Goal: Transaction & Acquisition: Purchase product/service

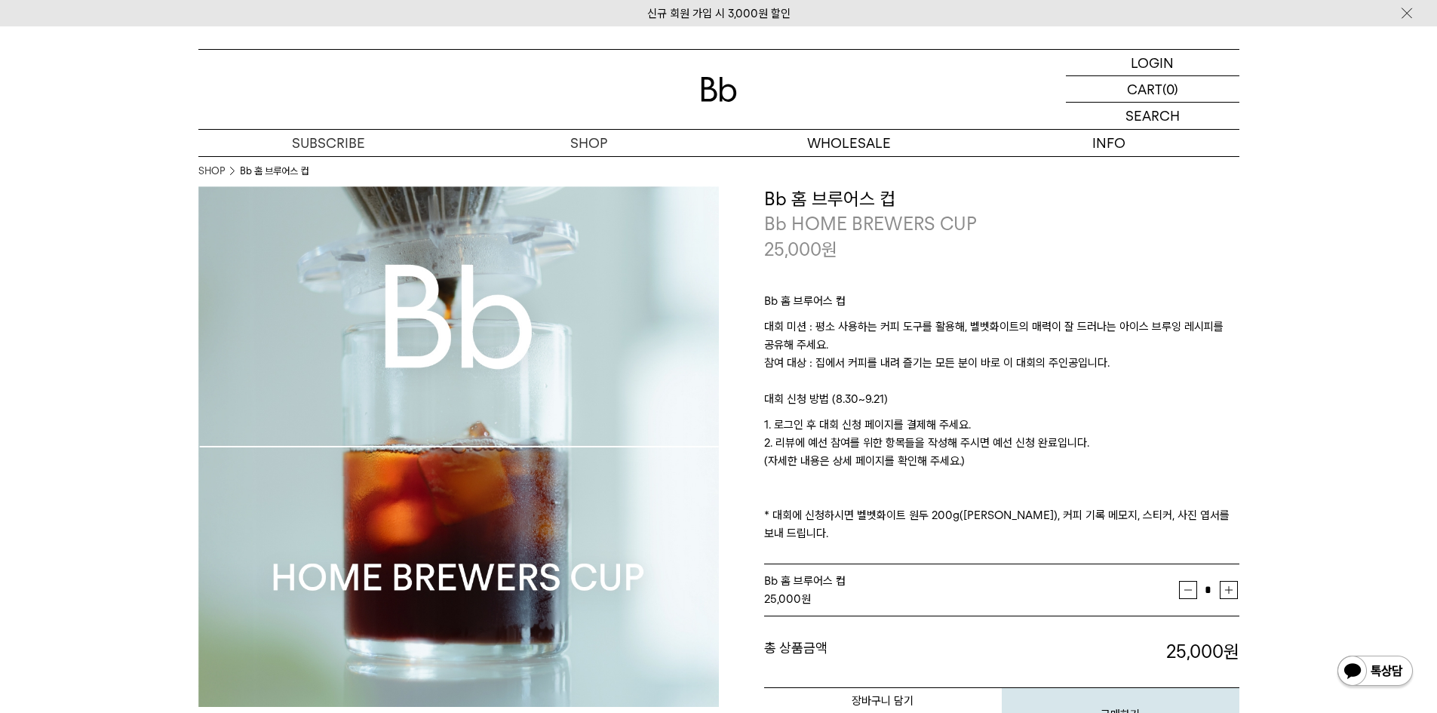
scroll to position [302, 0]
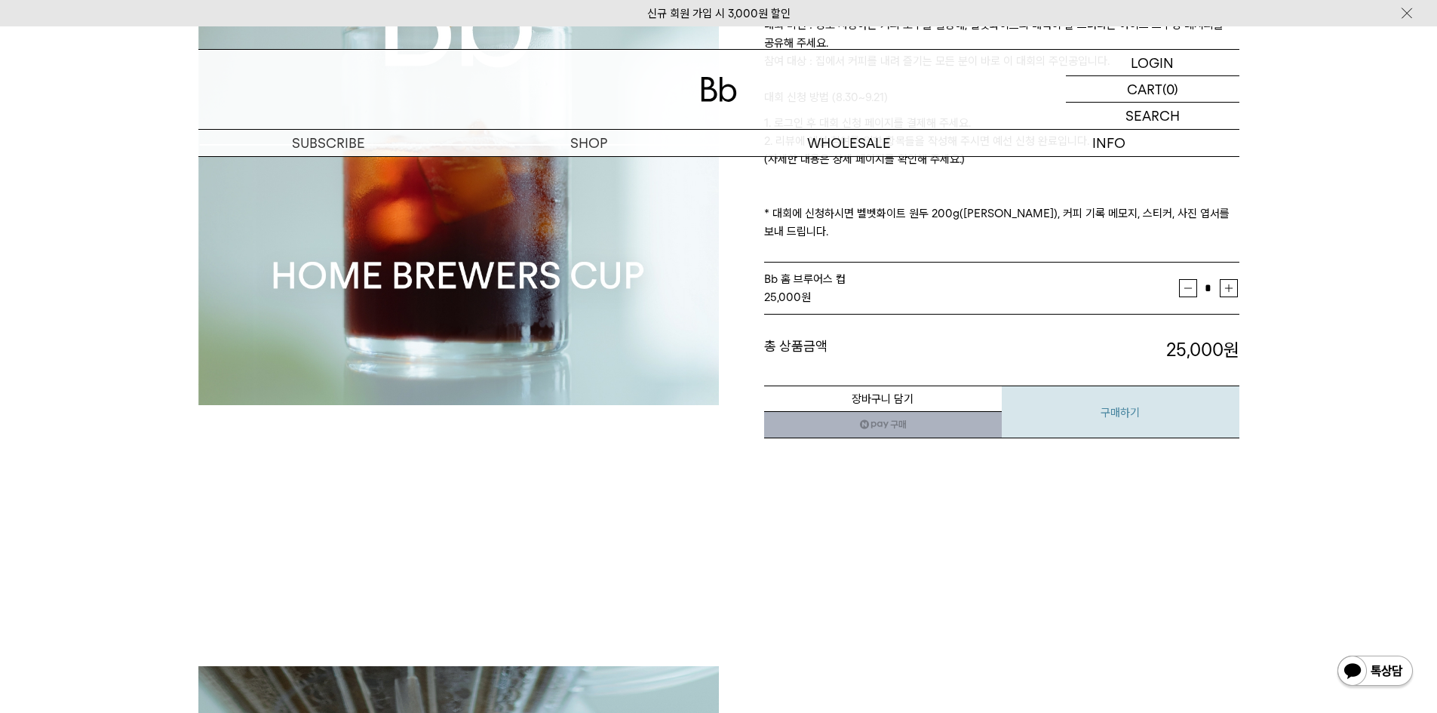
click at [1117, 394] on button "구매하기" at bounding box center [1121, 412] width 238 height 53
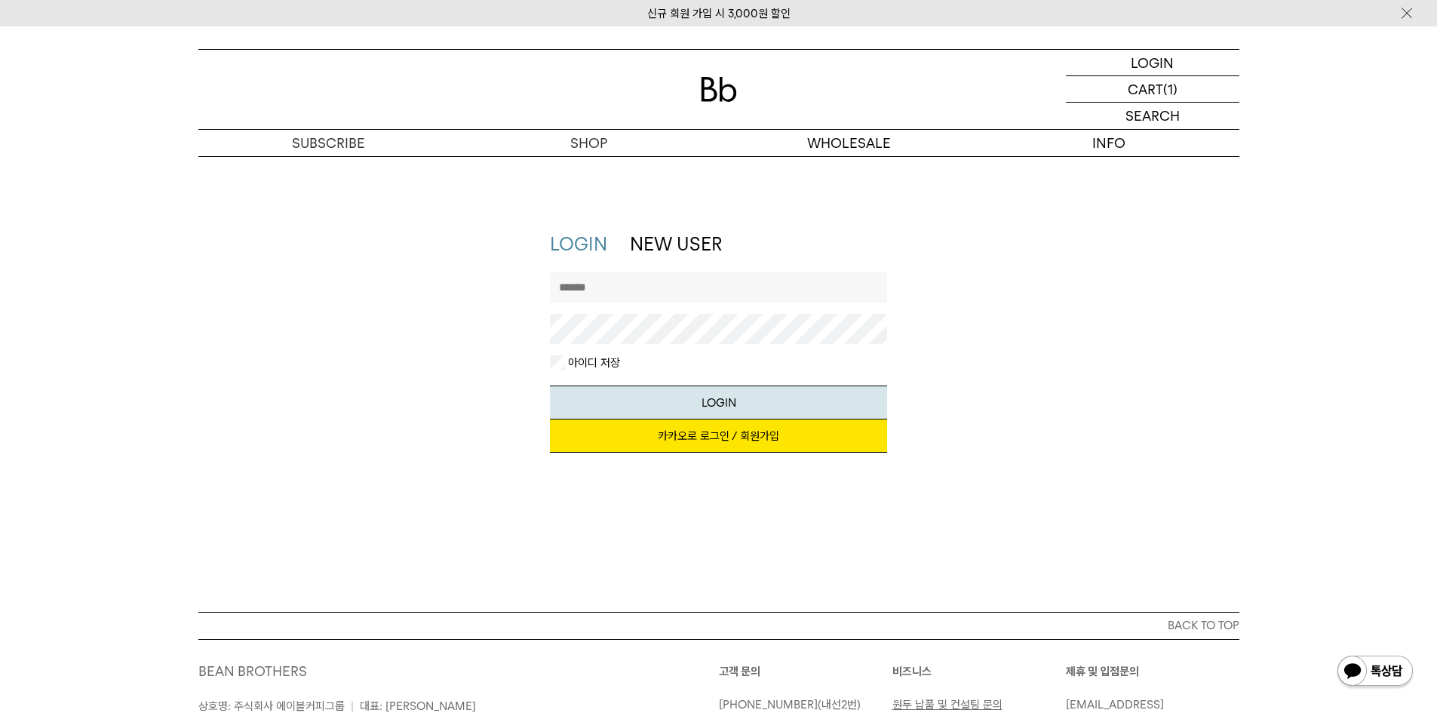
click at [725, 432] on link "카카오로 로그인 / 회원가입" at bounding box center [718, 435] width 337 height 33
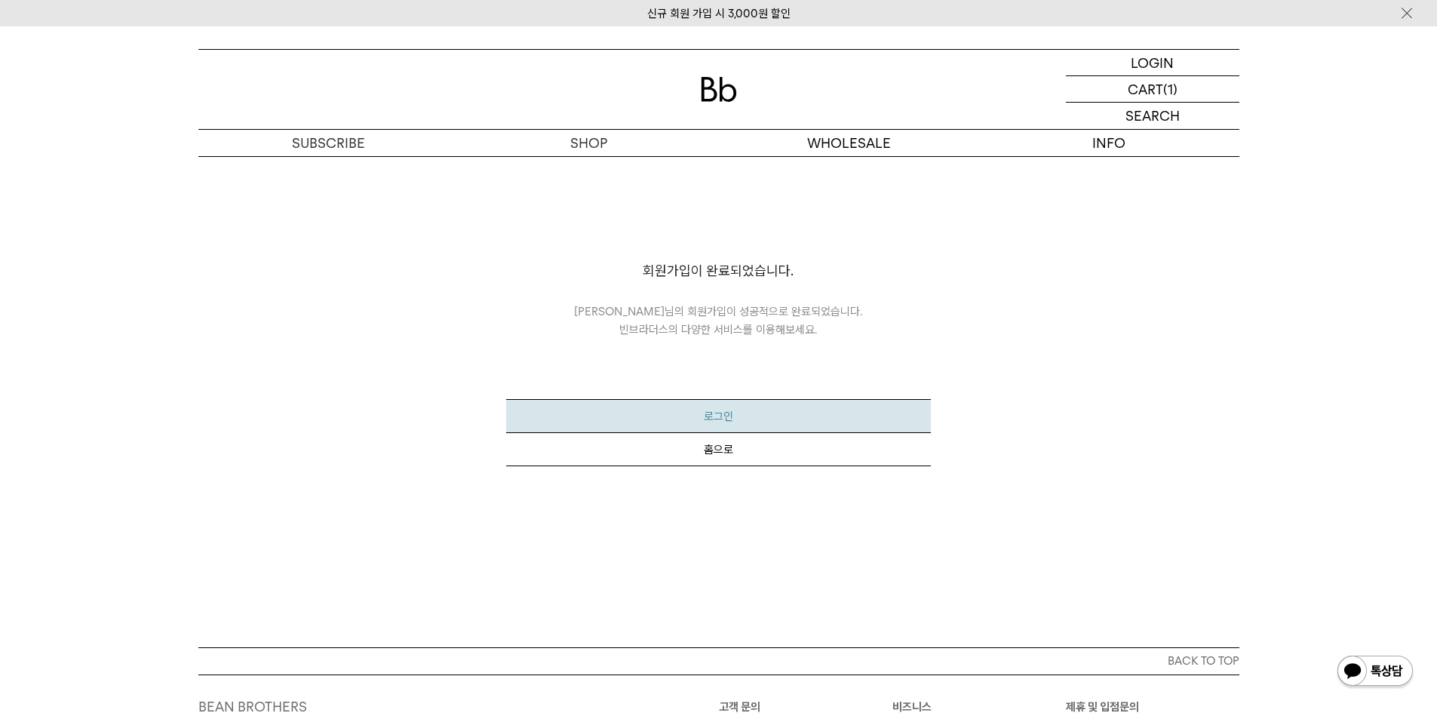
click at [729, 414] on button "로그인" at bounding box center [718, 416] width 425 height 34
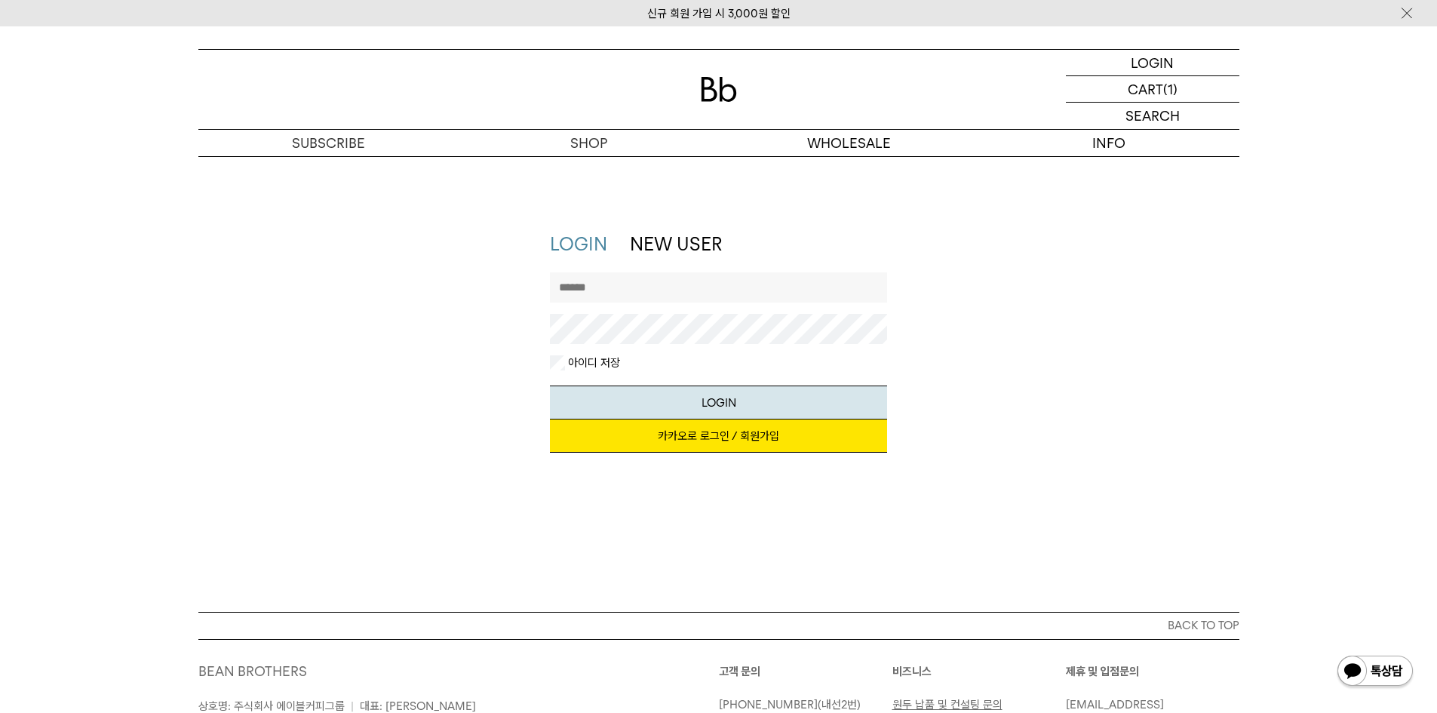
click at [733, 438] on link "카카오로 로그인 / 회원가입" at bounding box center [718, 435] width 337 height 33
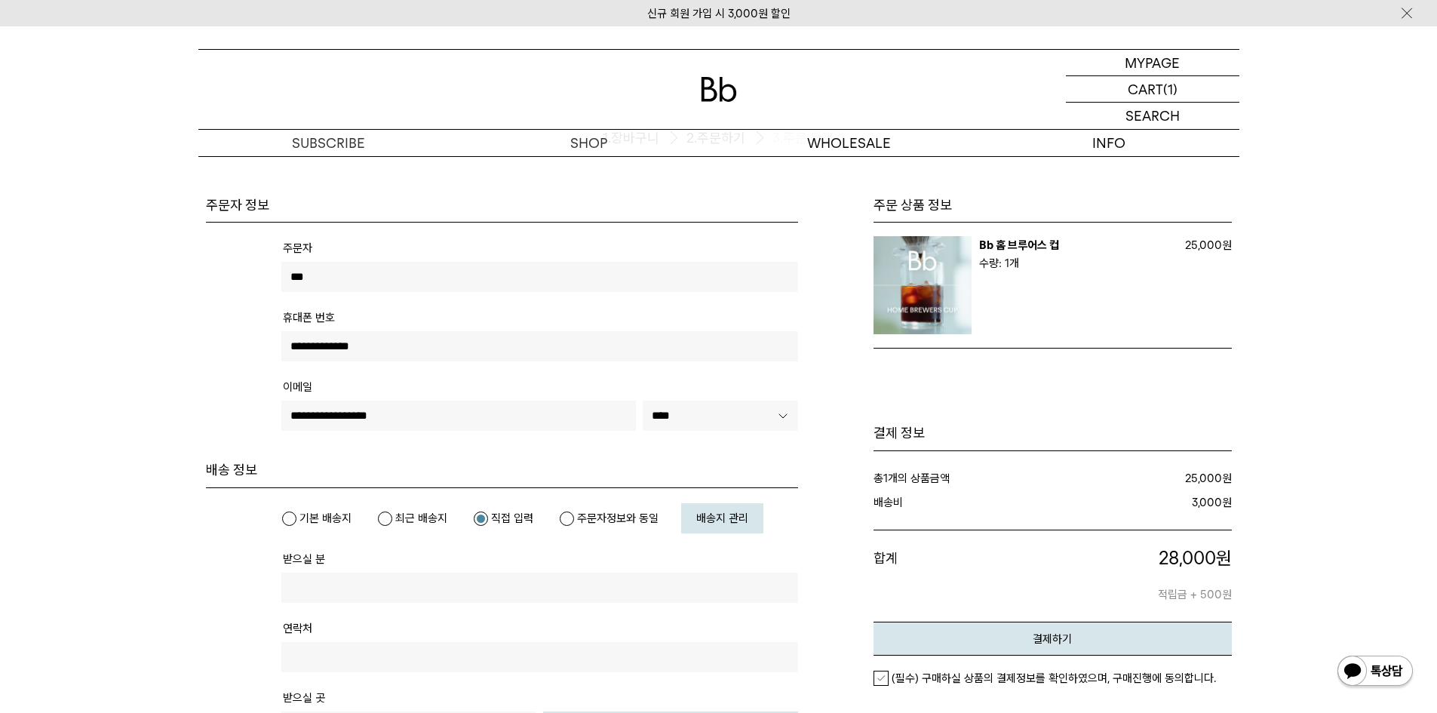
scroll to position [151, 0]
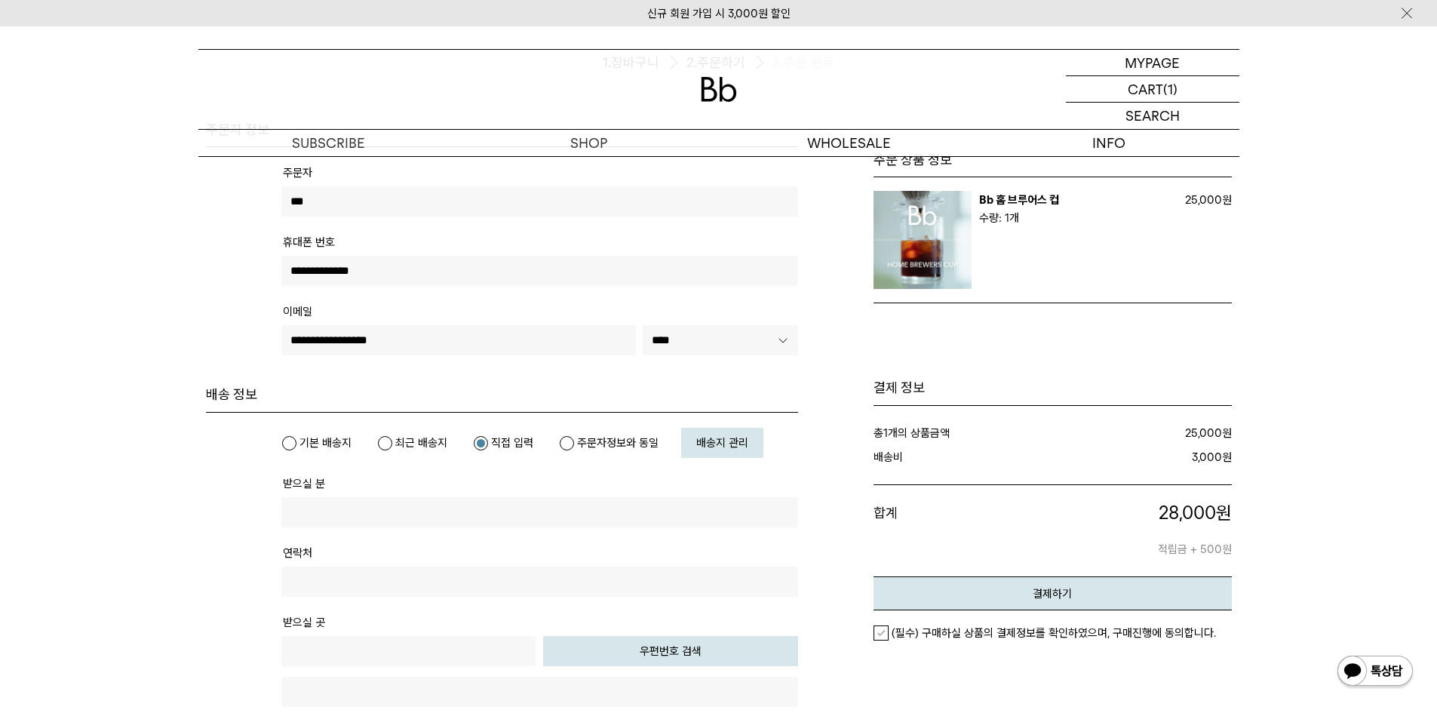
click at [641, 511] on input "text" at bounding box center [539, 512] width 517 height 30
type input "*"
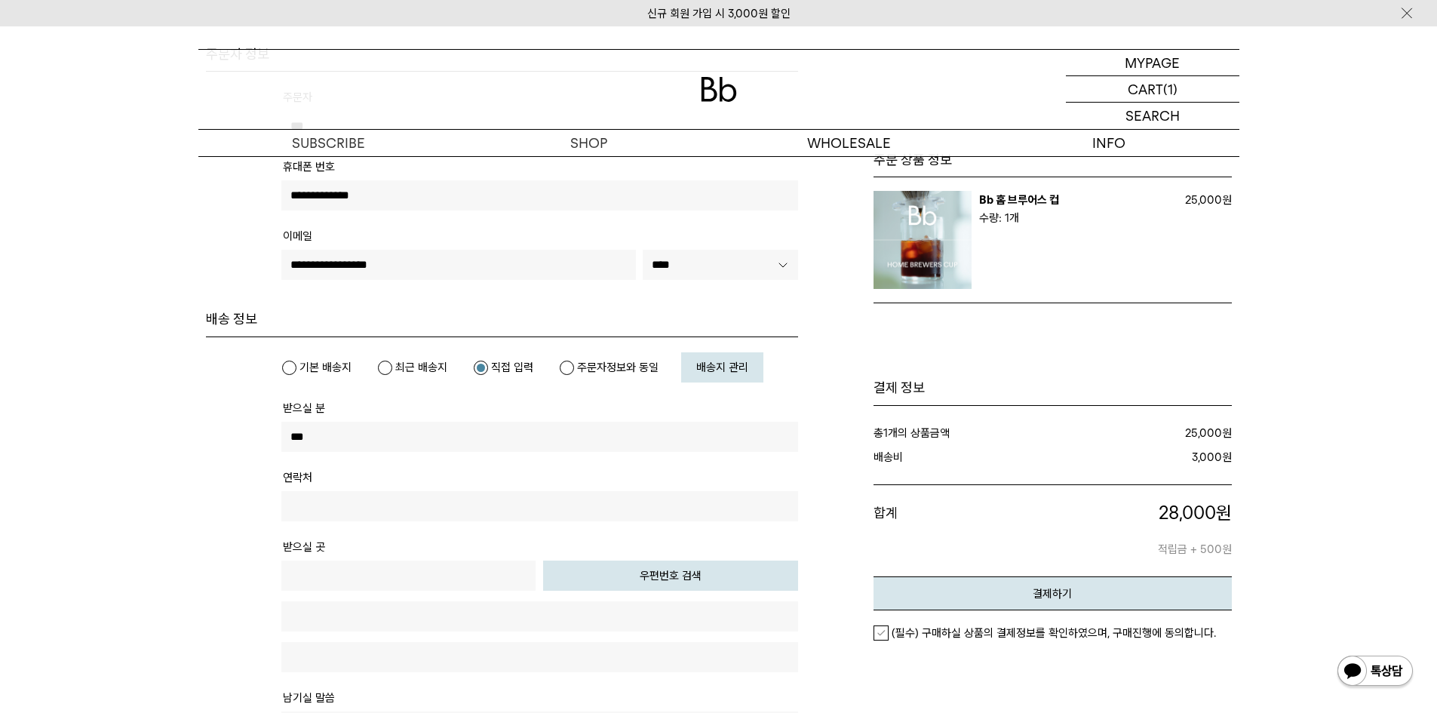
type input "***"
click at [370, 504] on input "text" at bounding box center [539, 506] width 517 height 30
type input "**********"
click at [682, 588] on button "우편번호 검색" at bounding box center [670, 576] width 255 height 30
type input "*****"
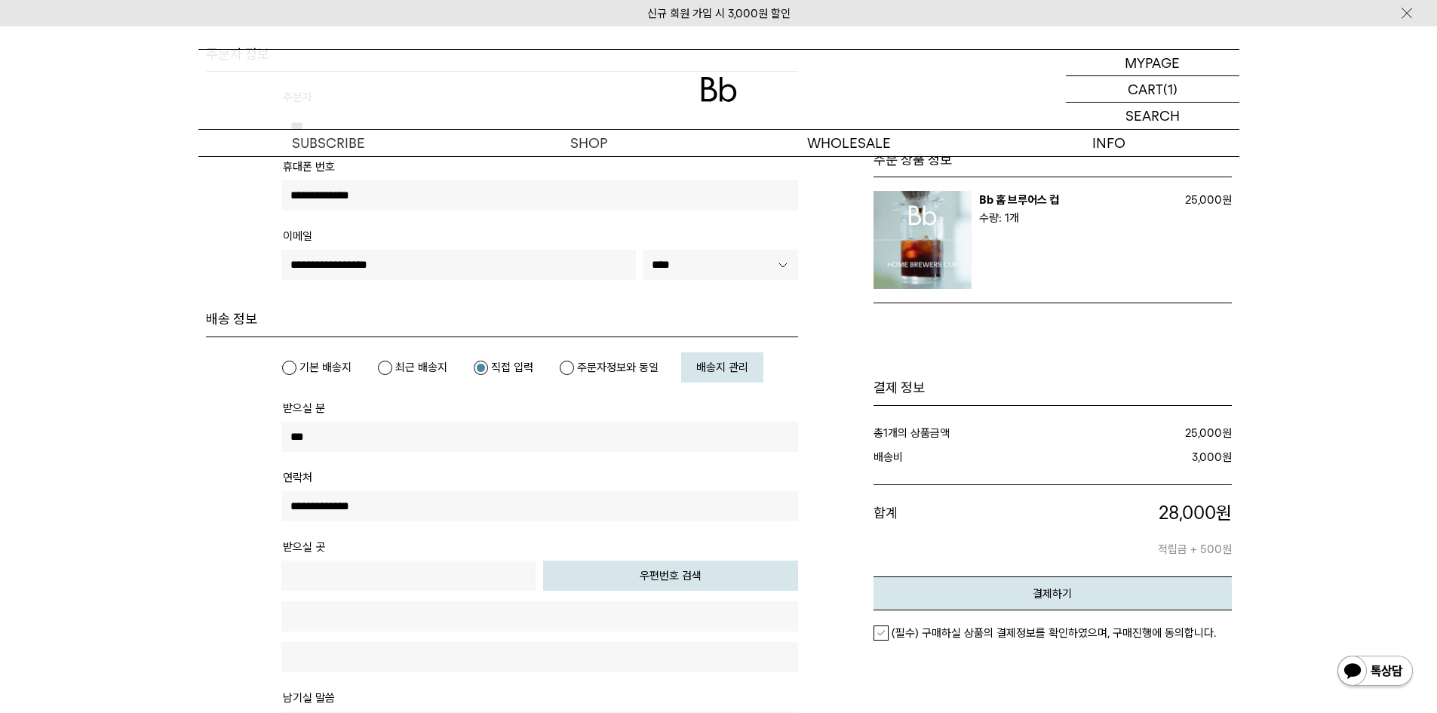
type input "**********"
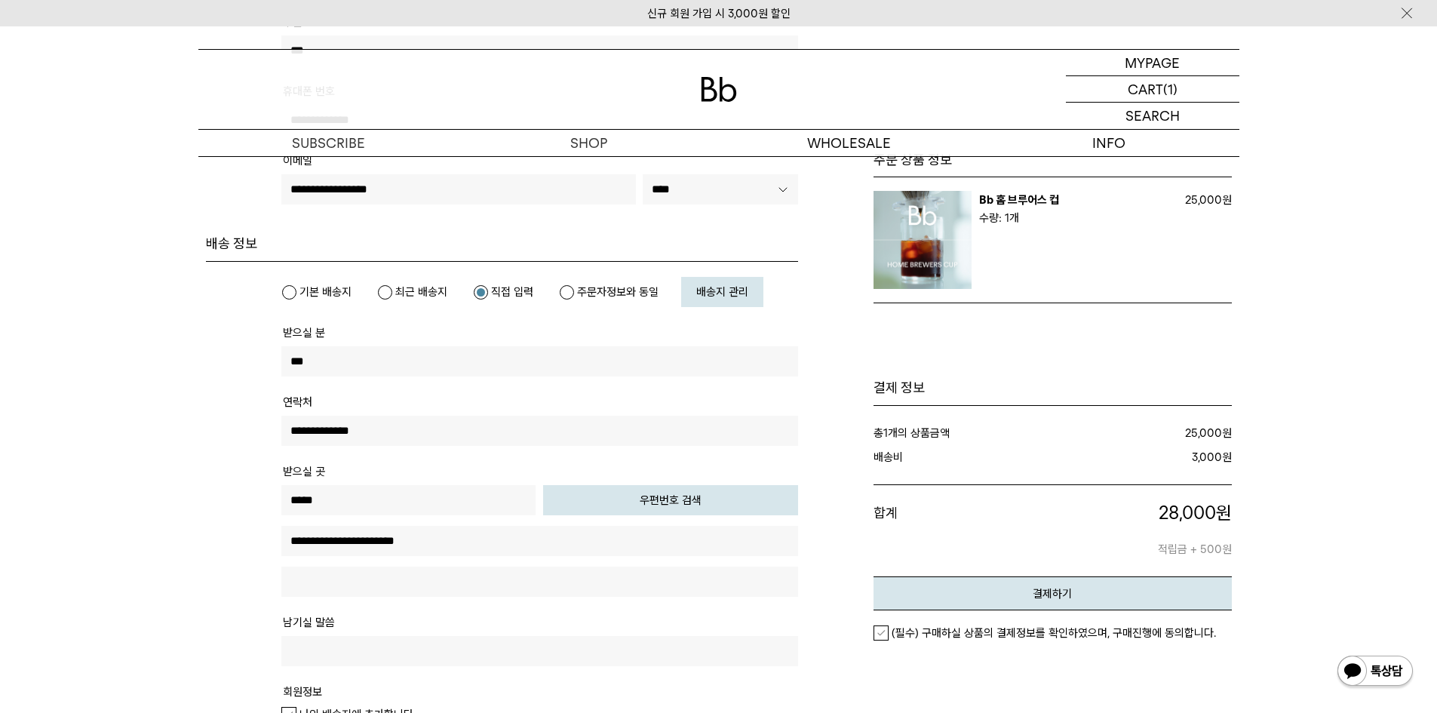
scroll to position [377, 0]
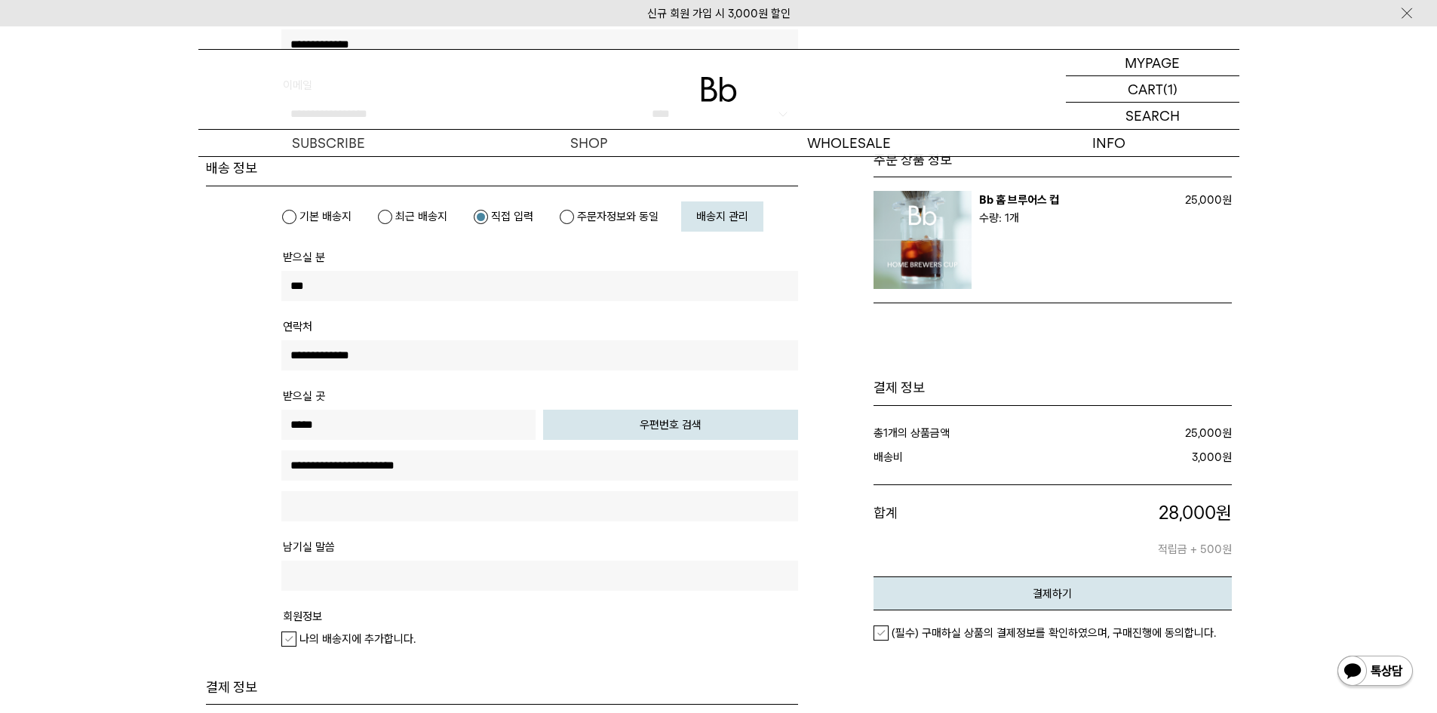
click at [536, 465] on input "**********" at bounding box center [539, 465] width 517 height 30
click at [468, 509] on input "text" at bounding box center [539, 506] width 517 height 30
click at [441, 501] on input "**********" at bounding box center [539, 506] width 517 height 30
type input "**********"
click at [521, 570] on input "text" at bounding box center [539, 576] width 517 height 30
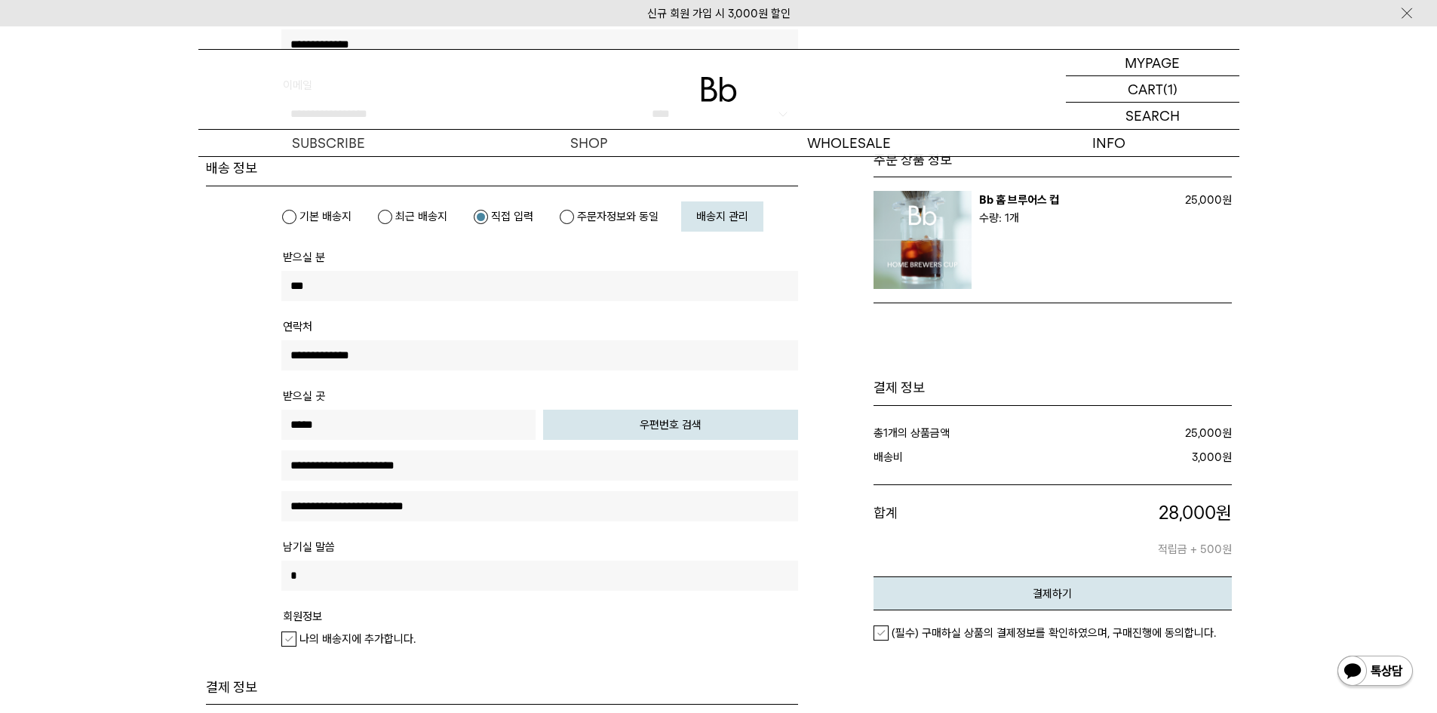
type input "*"
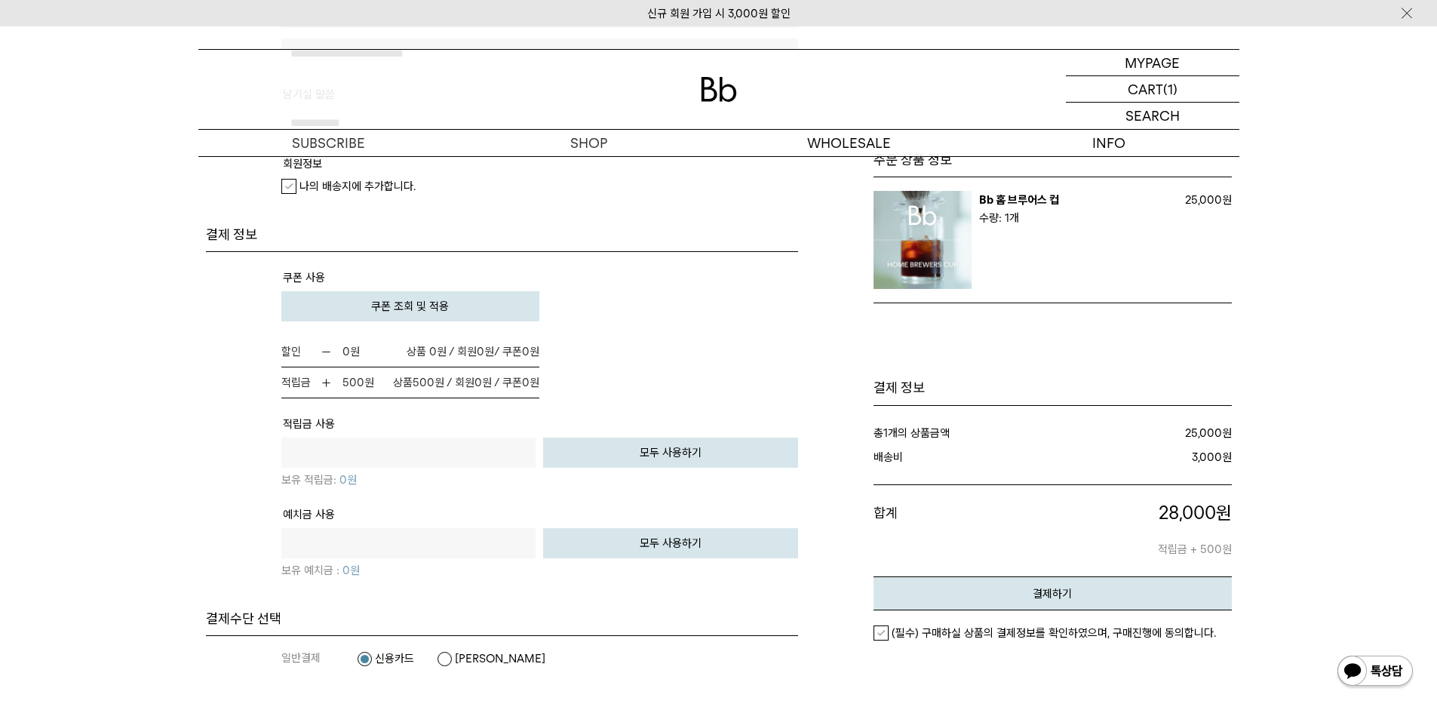
scroll to position [905, 0]
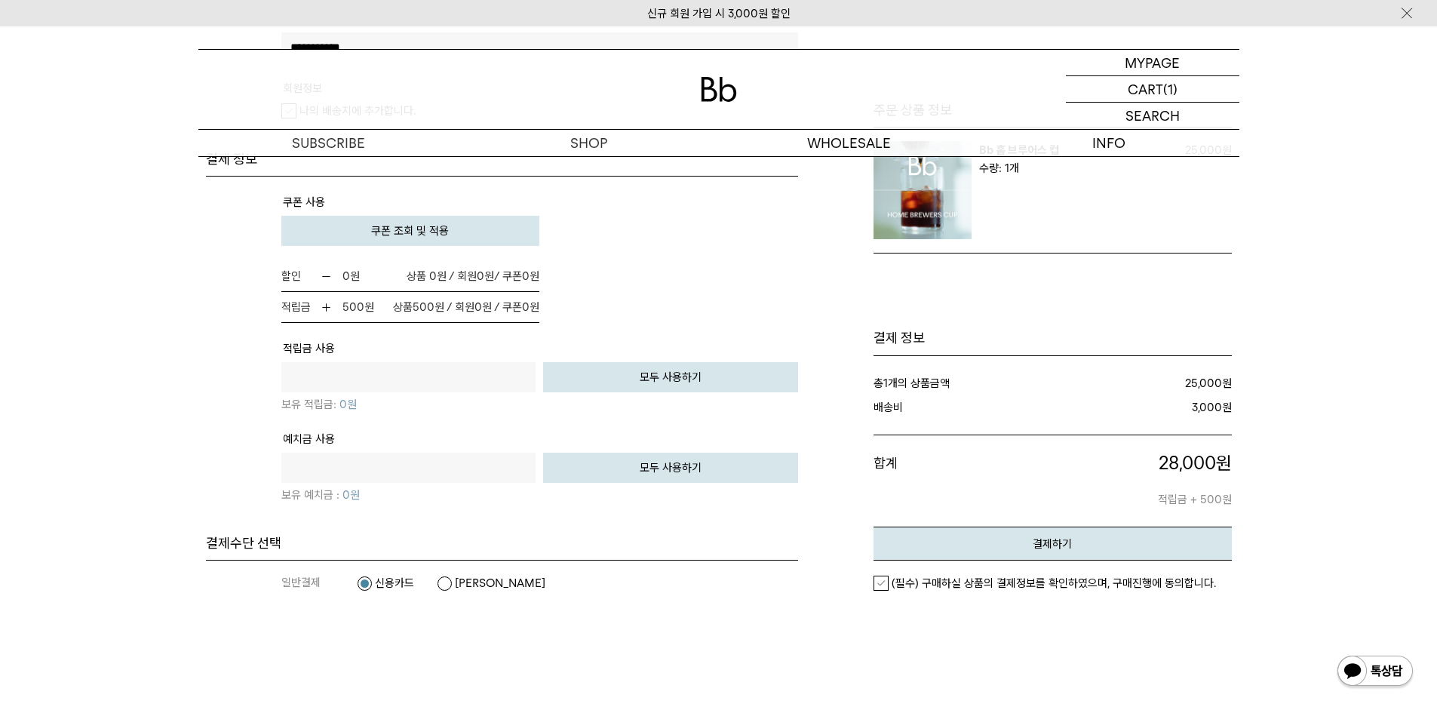
type input "**********"
click at [882, 588] on label "(필수) 구매하실 상품의 결제정보를 확인하였으며, 구매진행에 동의합니다." at bounding box center [1045, 583] width 343 height 15
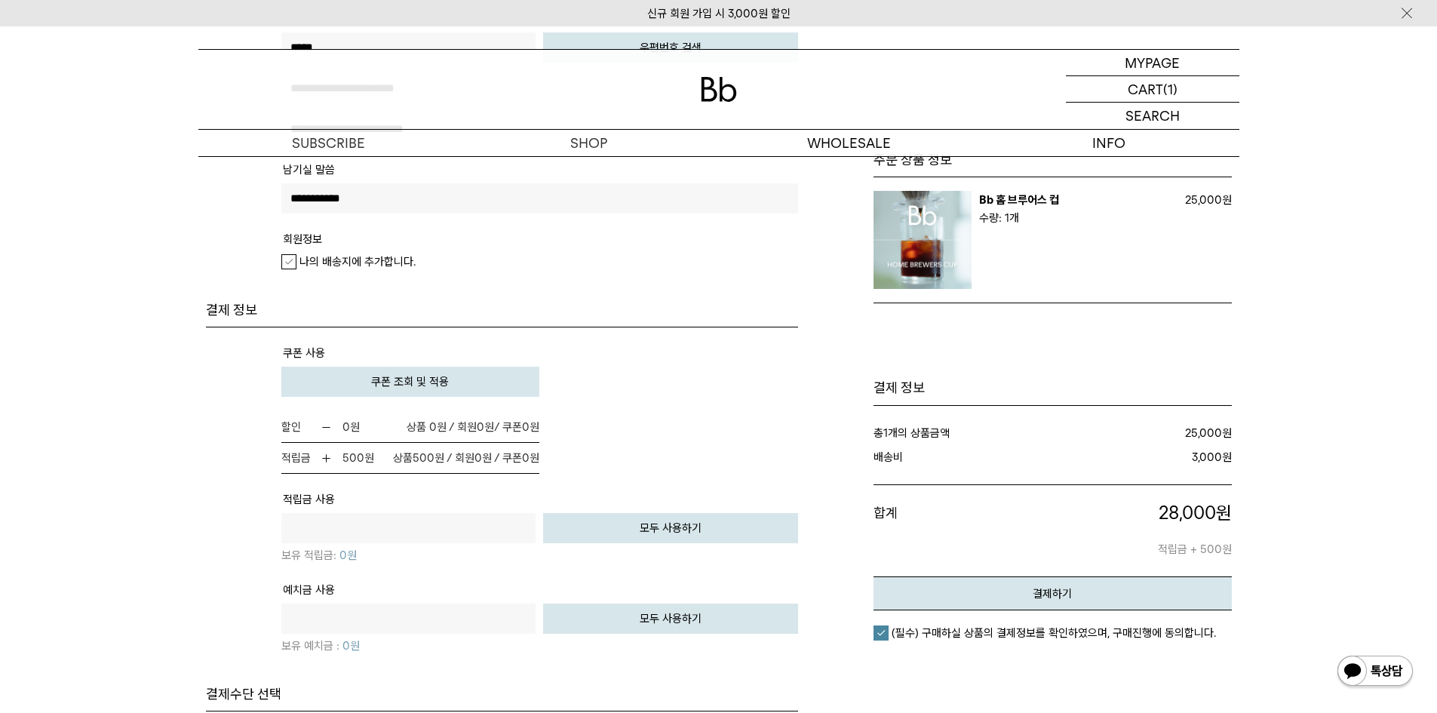
scroll to position [981, 0]
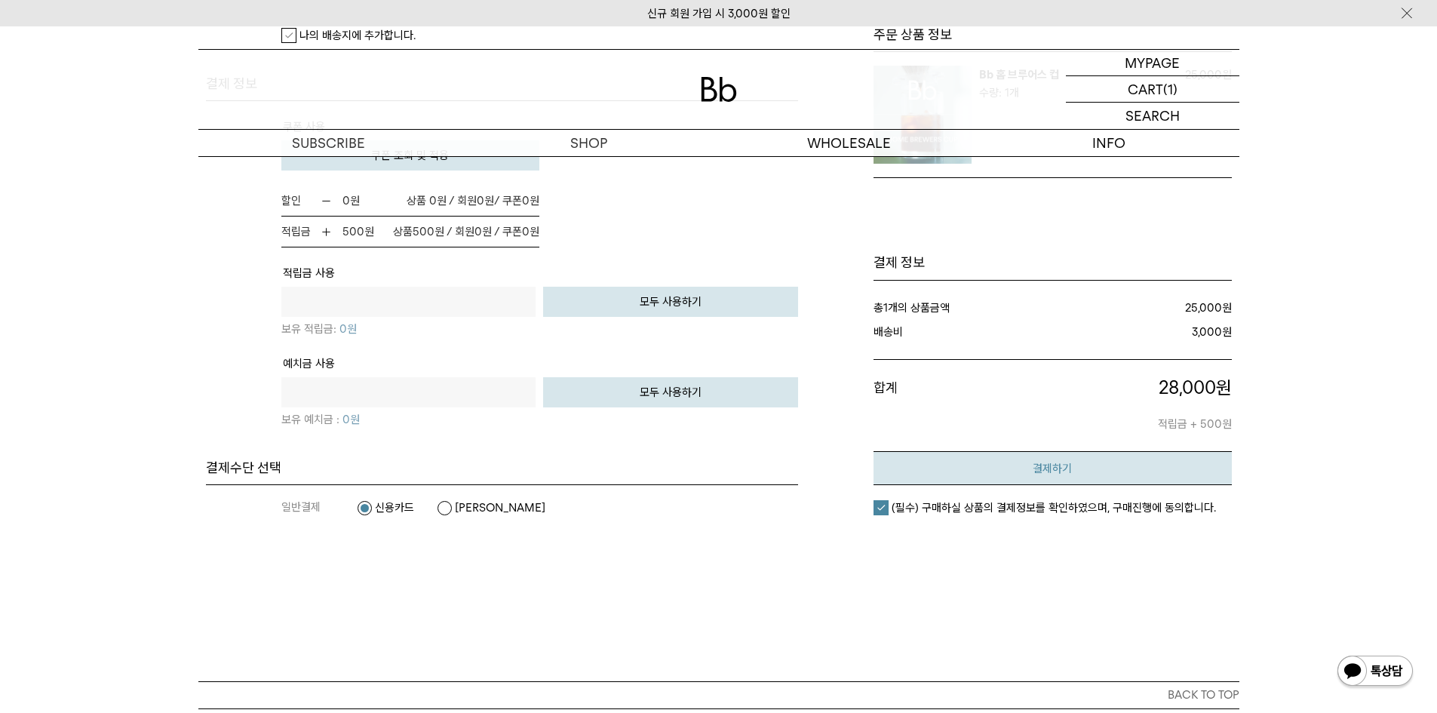
click at [1051, 471] on em "결제하기" at bounding box center [1052, 469] width 39 height 14
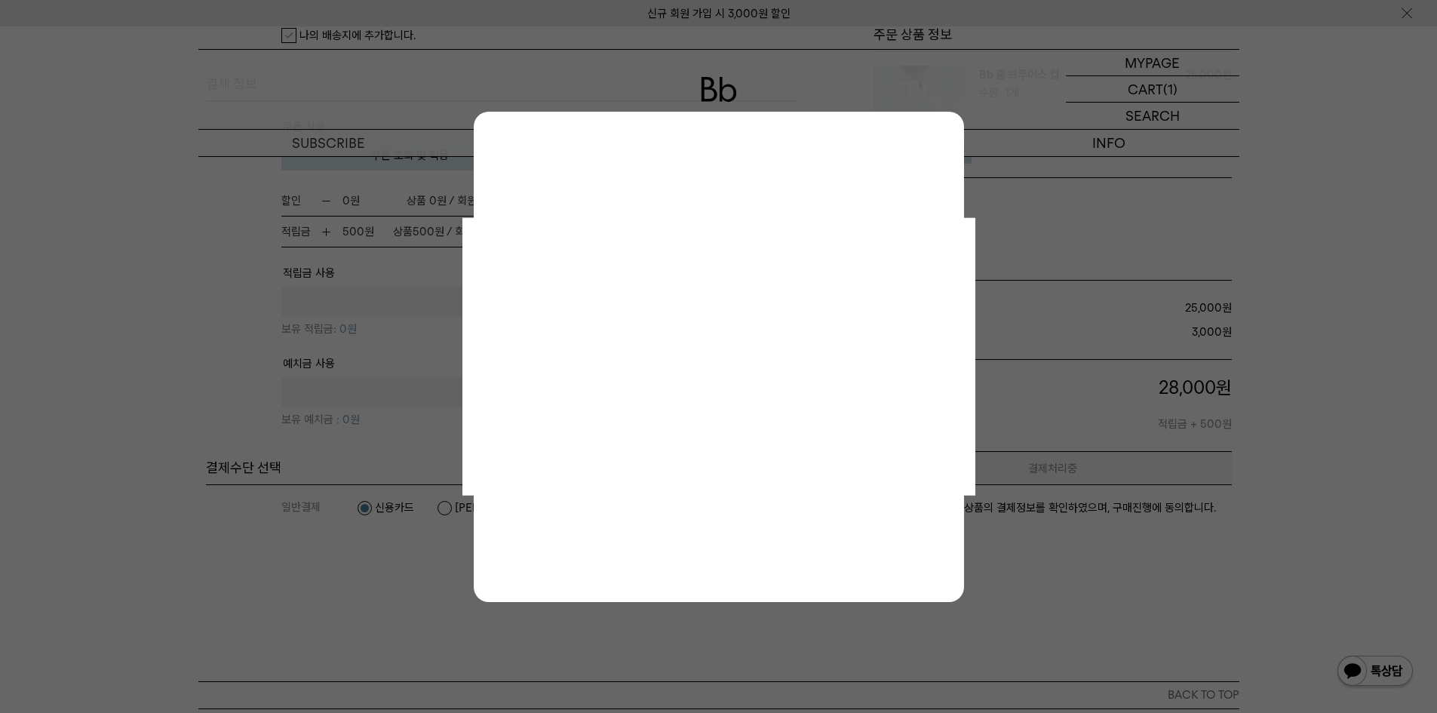
scroll to position [0, 0]
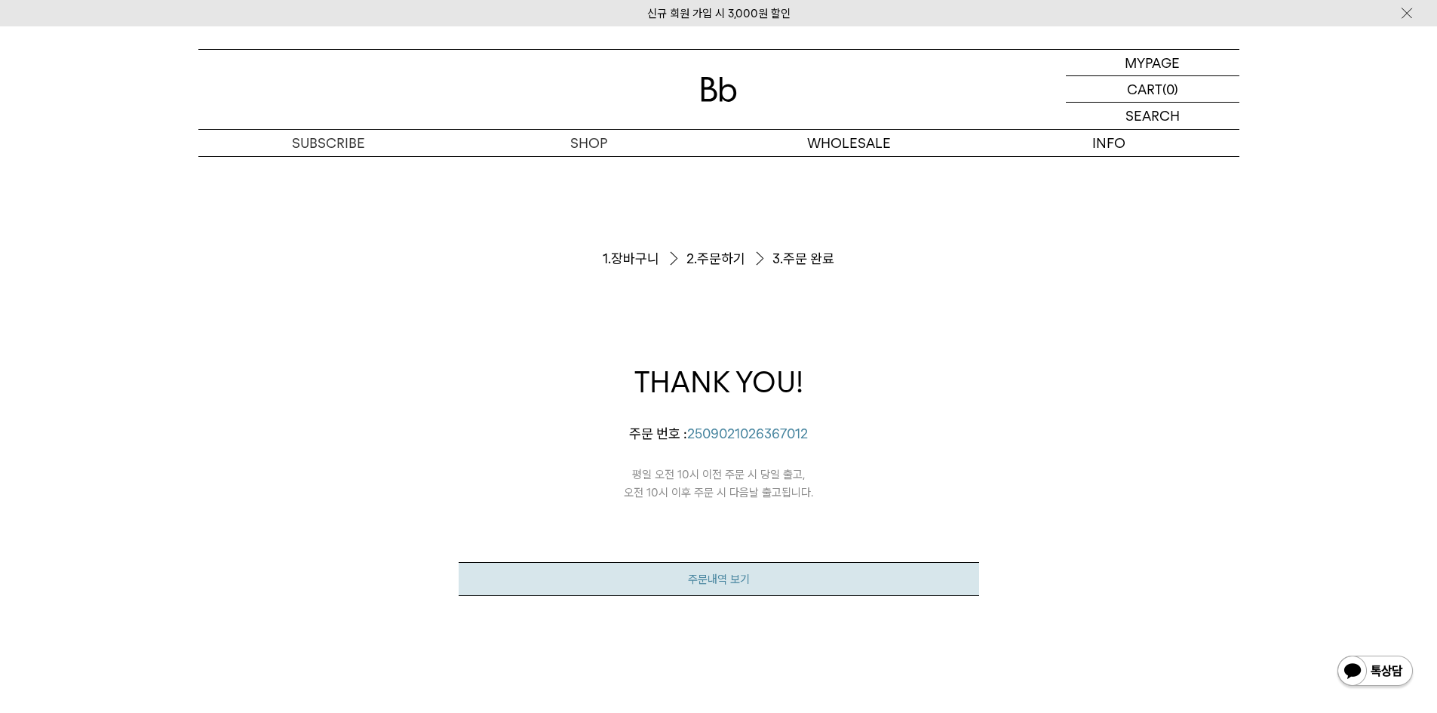
click at [736, 579] on link "주문내역 보기" at bounding box center [719, 579] width 521 height 34
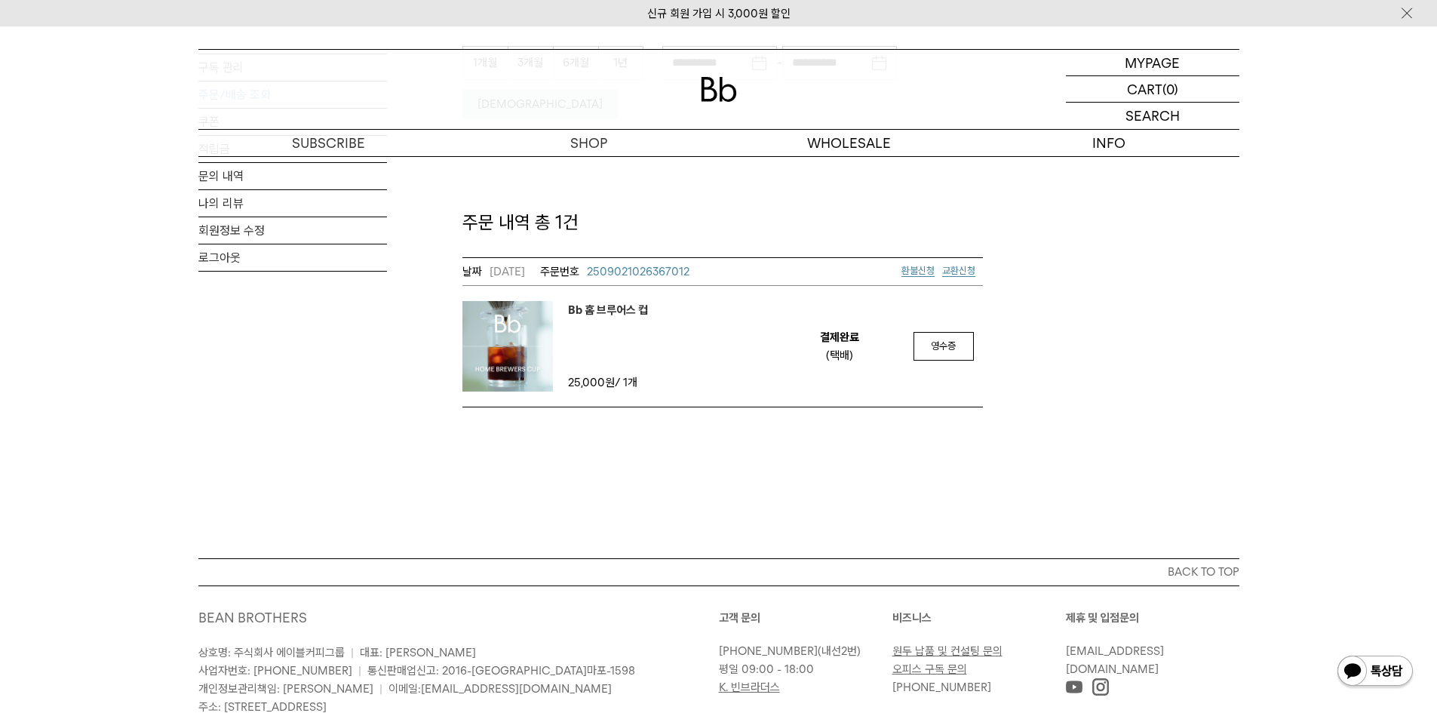
scroll to position [75, 0]
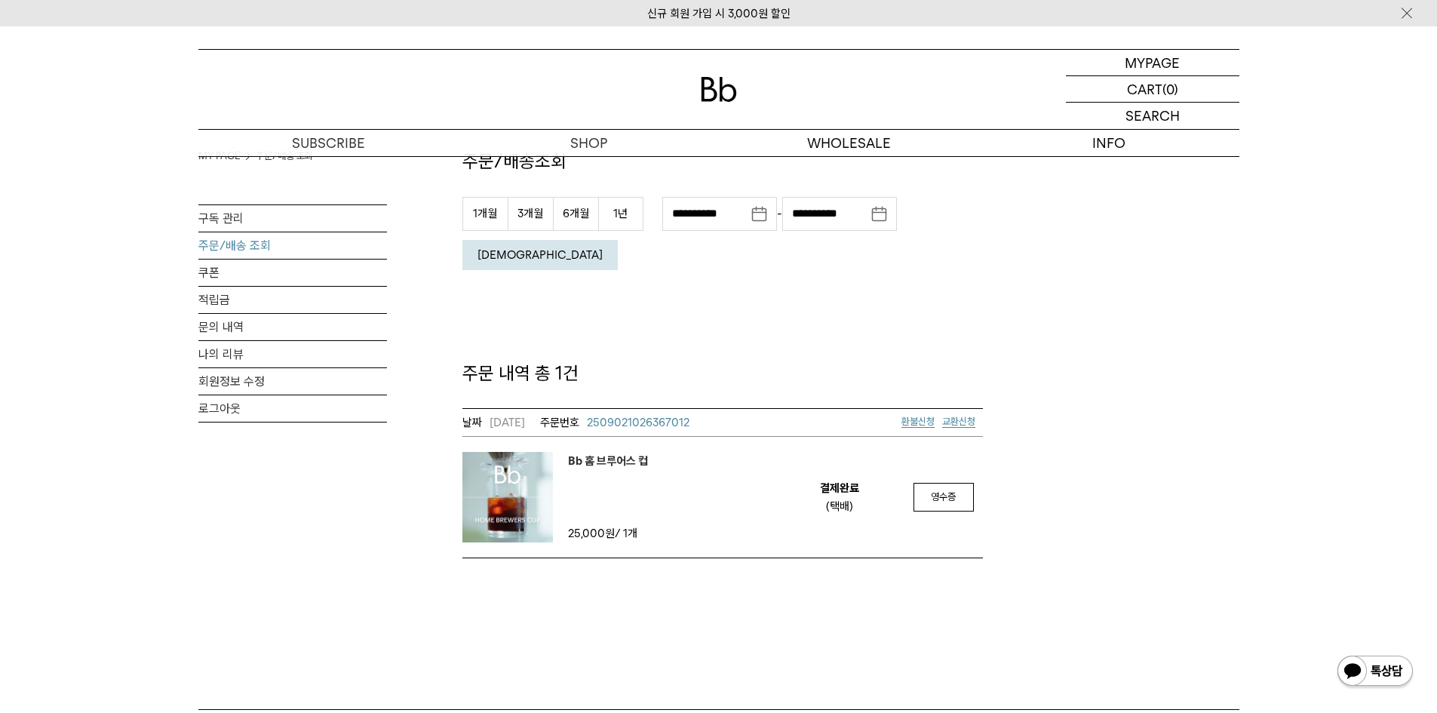
click at [1078, 450] on div "**********" at bounding box center [718, 320] width 1041 height 478
click at [507, 470] on img at bounding box center [507, 497] width 91 height 91
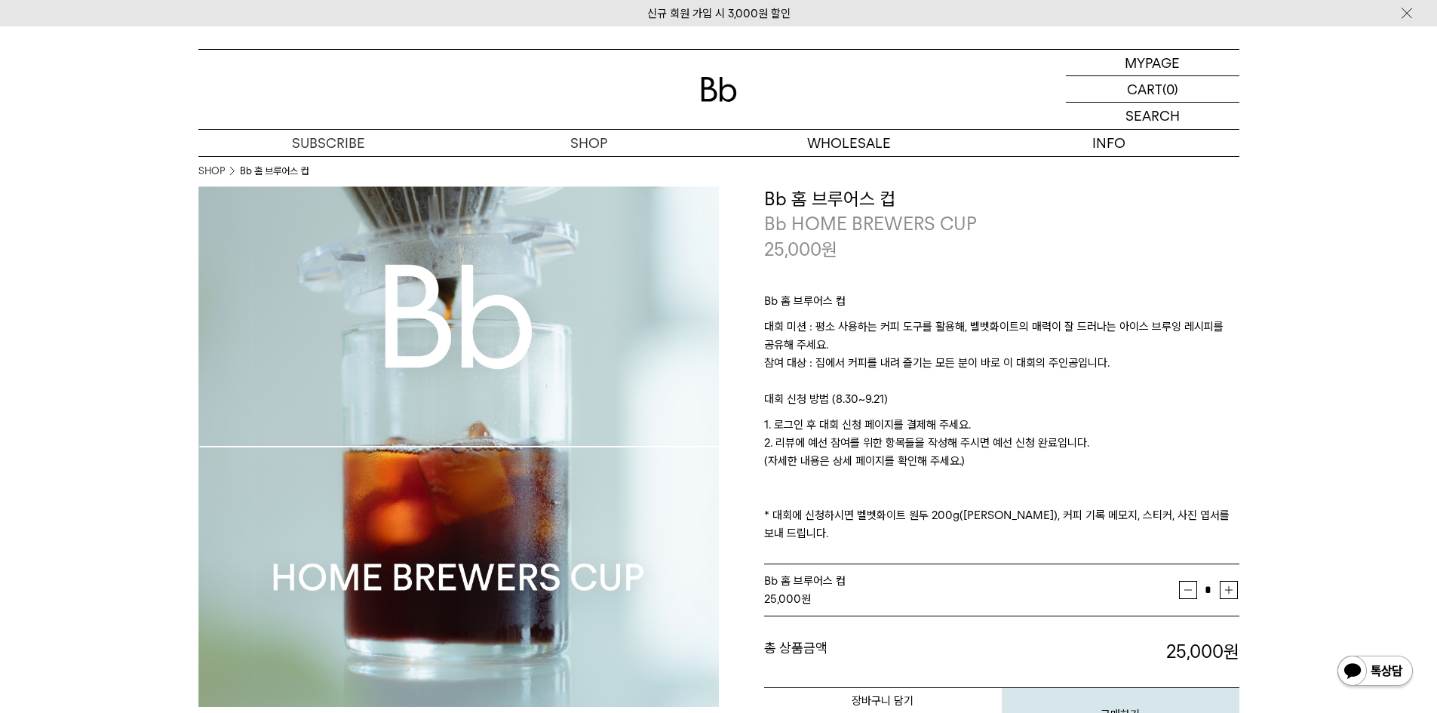
scroll to position [151, 0]
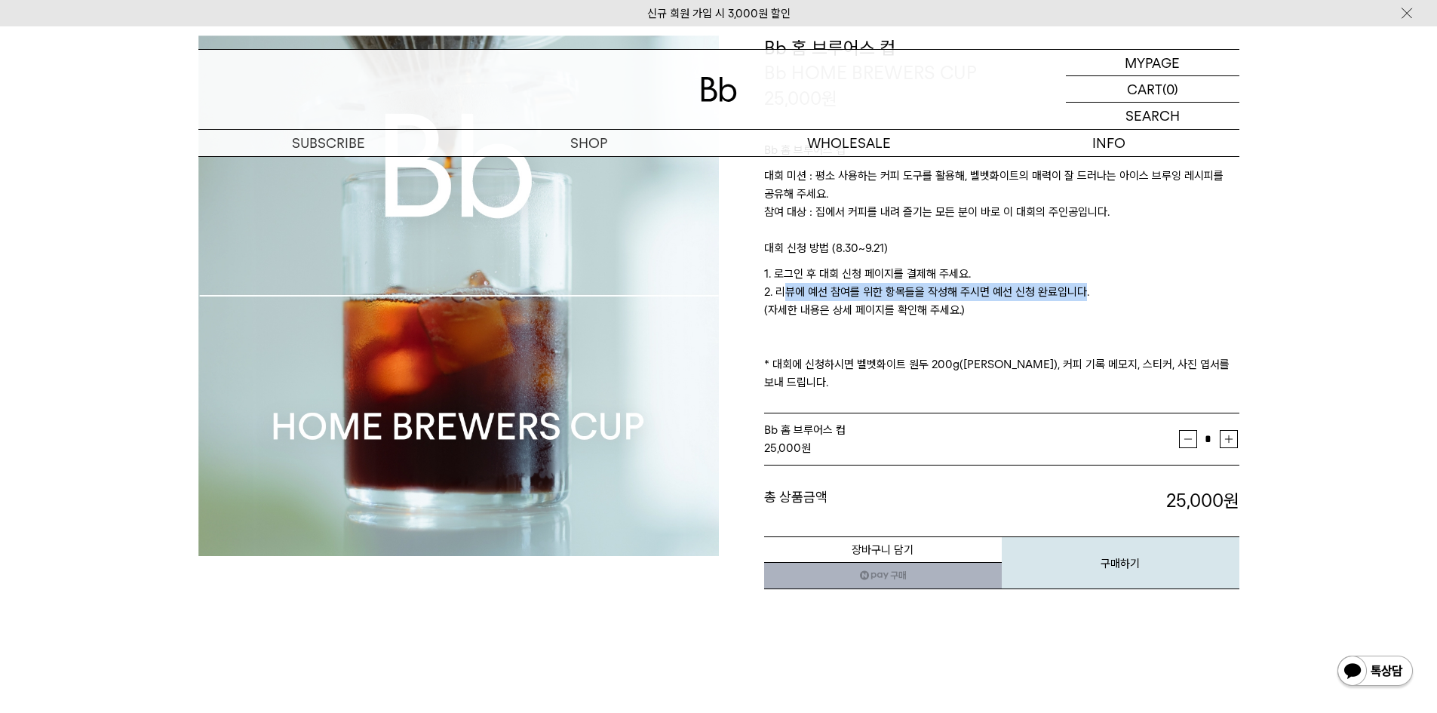
drag, startPoint x: 776, startPoint y: 290, endPoint x: 1081, endPoint y: 295, distance: 305.6
click at [1081, 295] on p "1. 로그인 후 대회 신청 페이지를 결제해 주세요. 2. 리뷰에 예선 참여를 위한 항목들을 작성해 주시면 예선 신청 완료입니다. (자세한 내용…" at bounding box center [1001, 328] width 475 height 127
click at [1092, 293] on p "1. 로그인 후 대회 신청 페이지를 결제해 주세요. 2. 리뷰에 예선 참여를 위한 항목들을 작성해 주시면 예선 신청 완료입니다. (자세한 내용…" at bounding box center [1001, 328] width 475 height 127
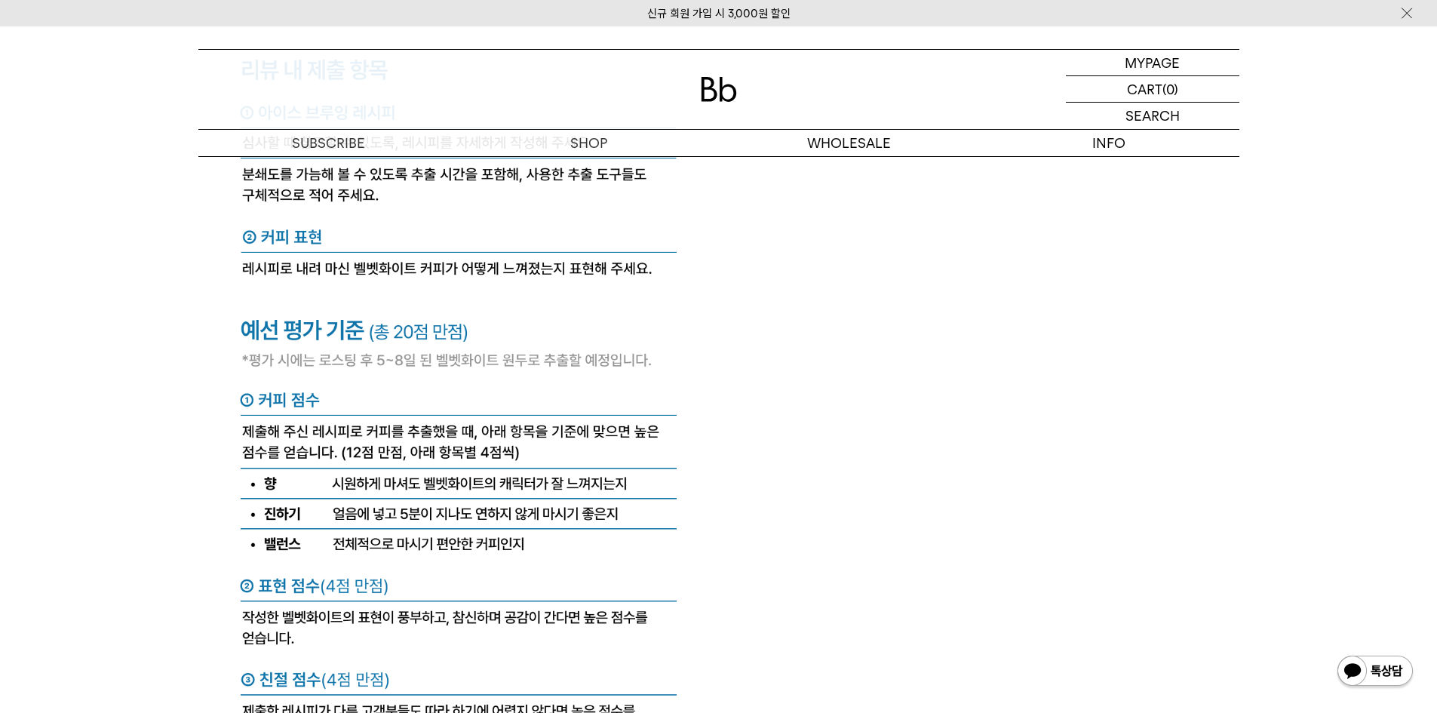
scroll to position [6186, 0]
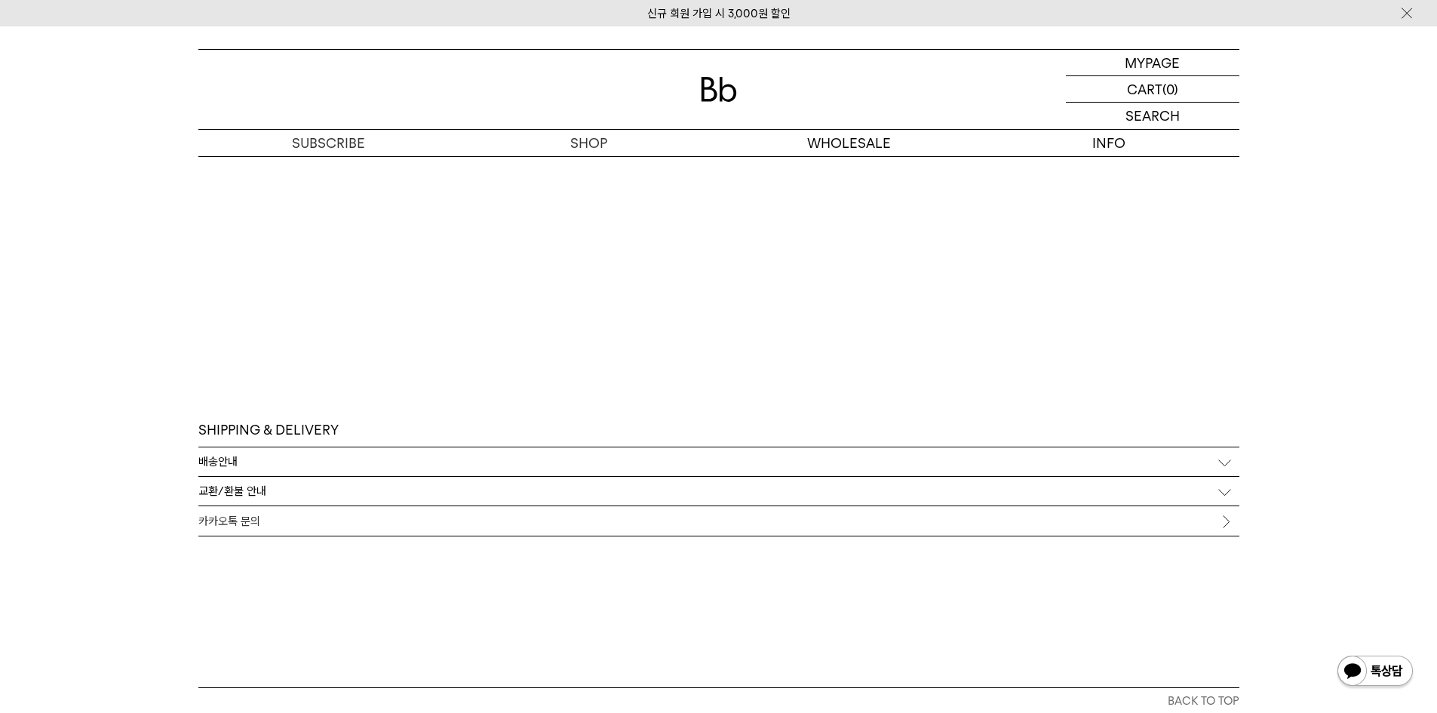
scroll to position [7846, 0]
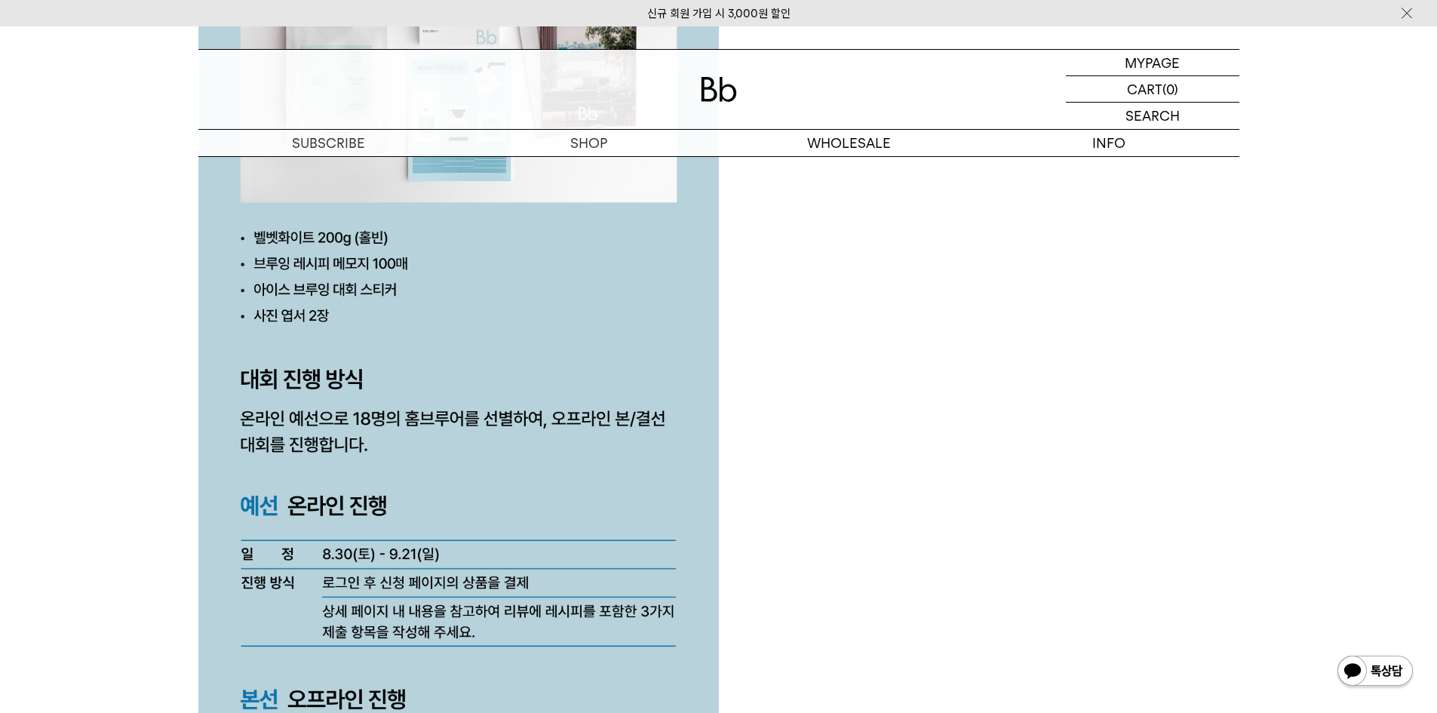
scroll to position [3320, 0]
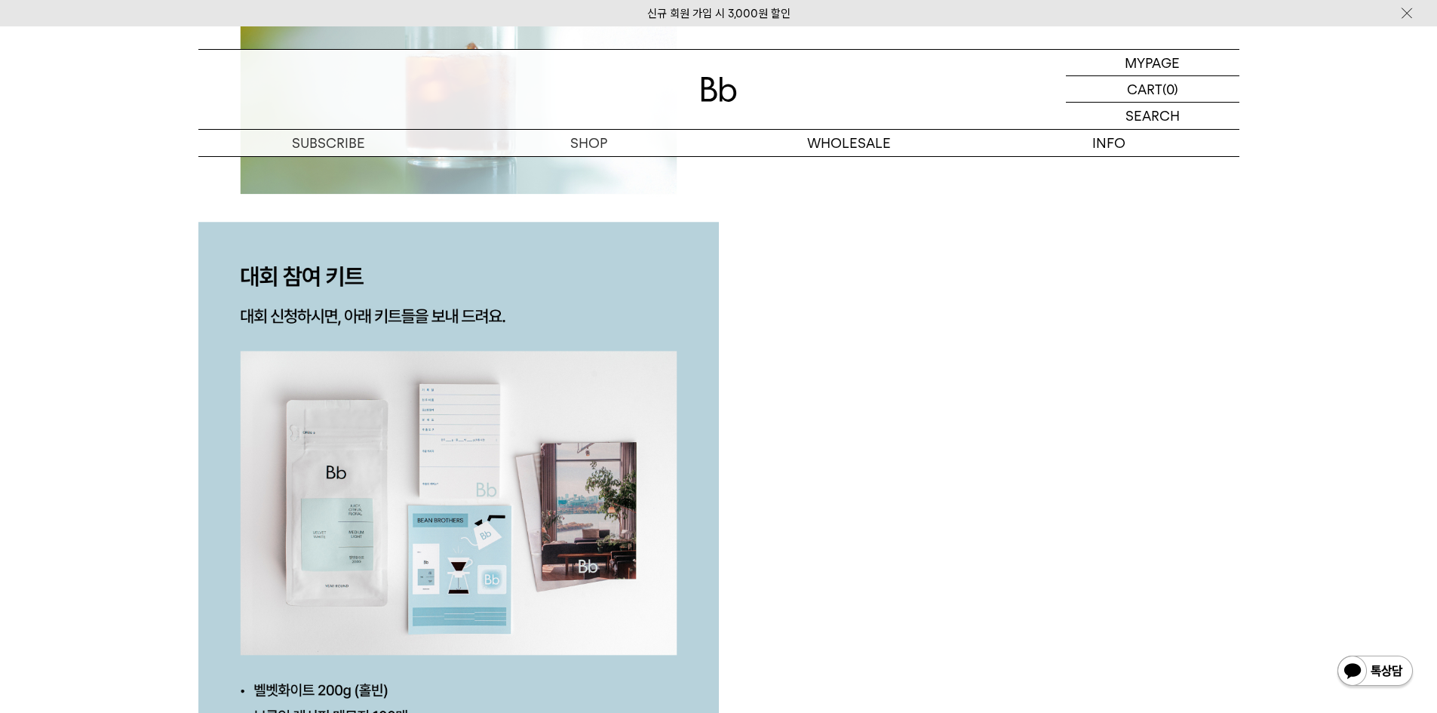
click at [349, 489] on img at bounding box center [458, 11] width 521 height 4727
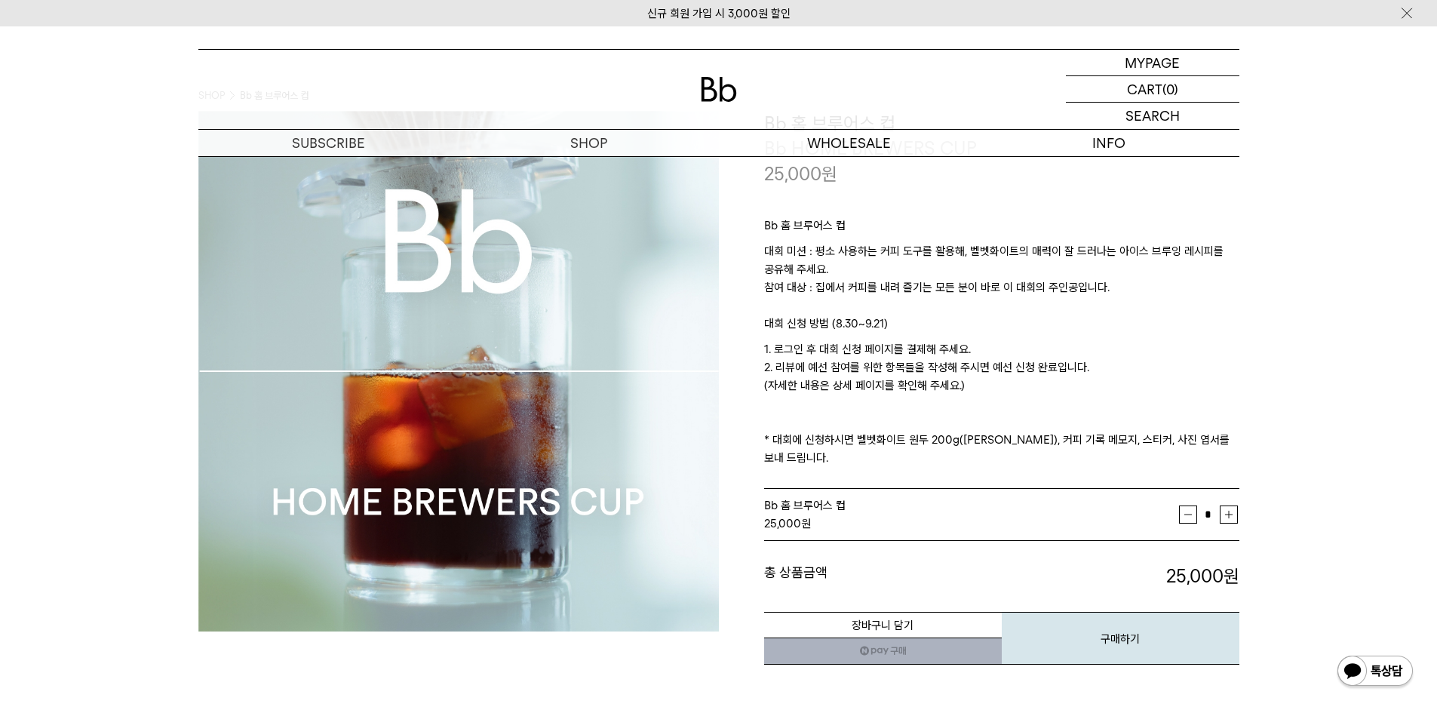
scroll to position [0, 0]
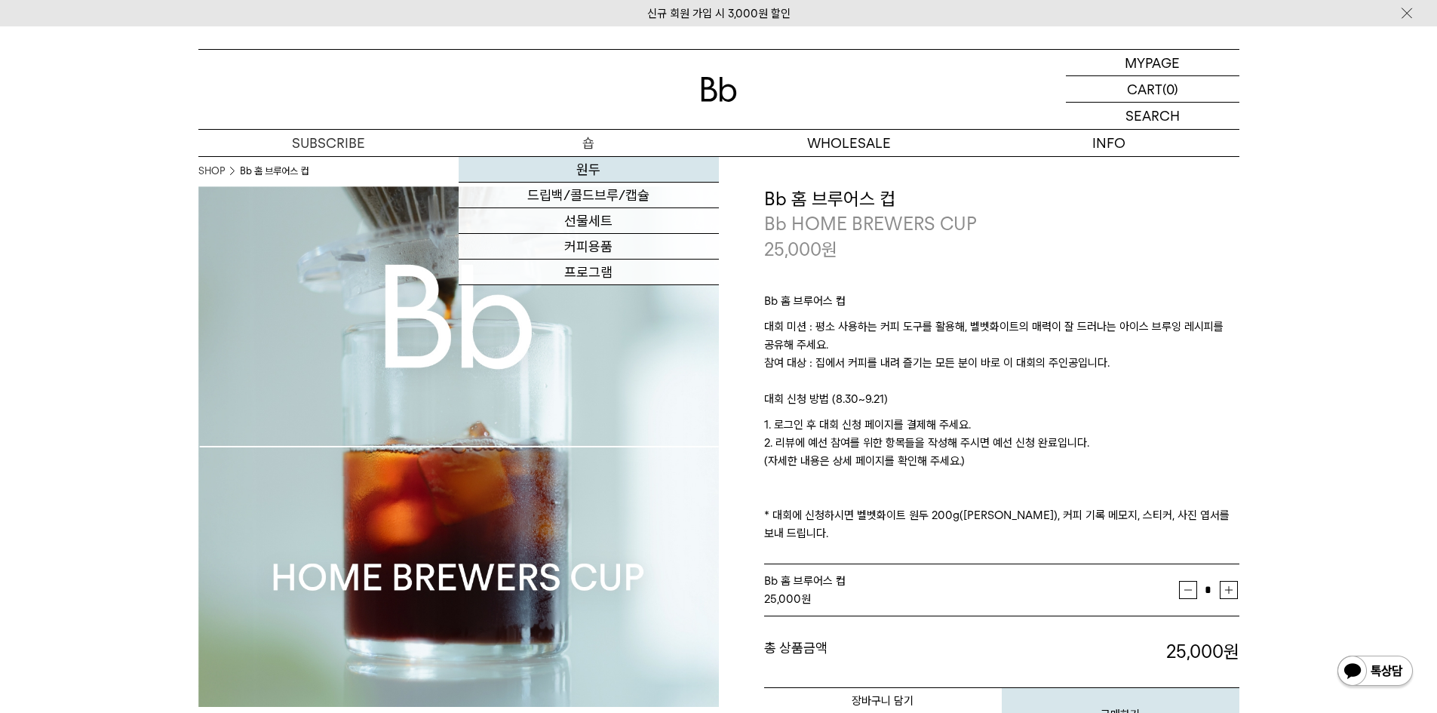
click at [590, 172] on link "원두" at bounding box center [589, 170] width 260 height 26
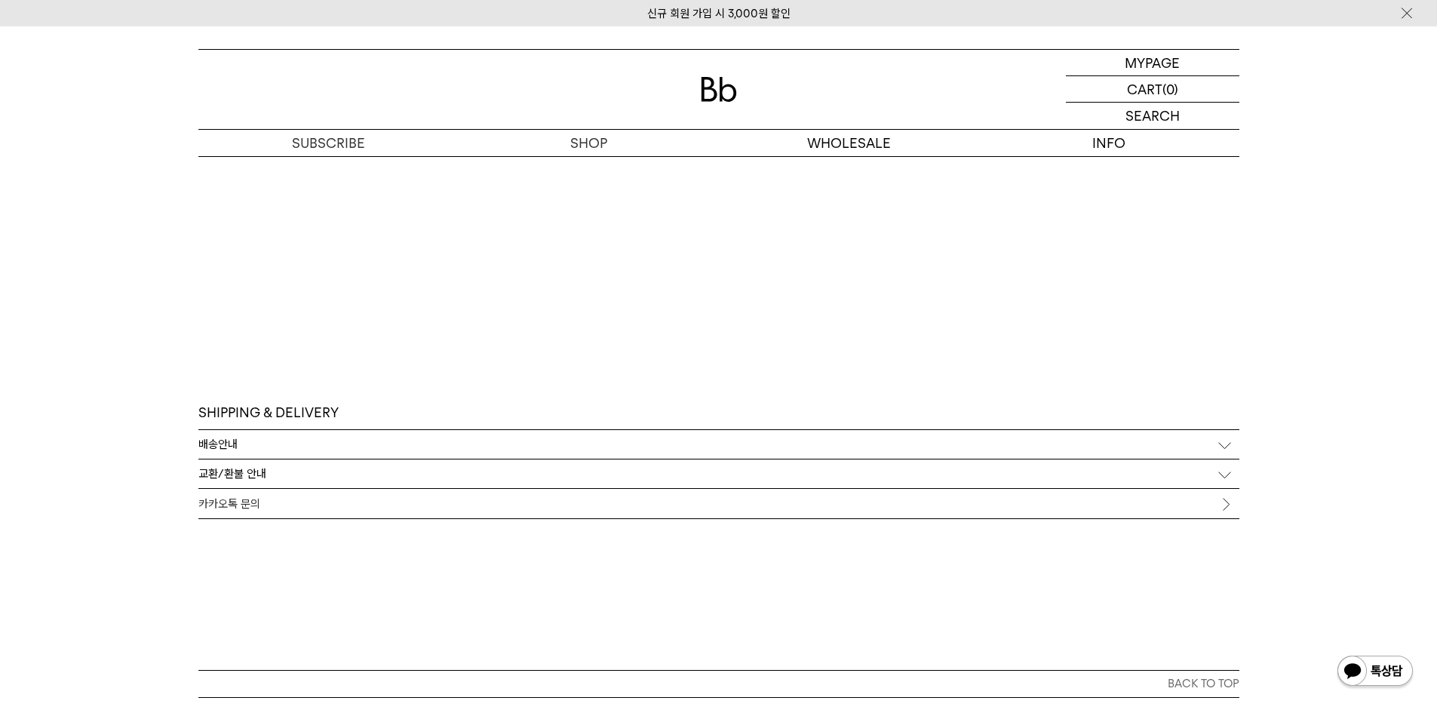
scroll to position [7980, 0]
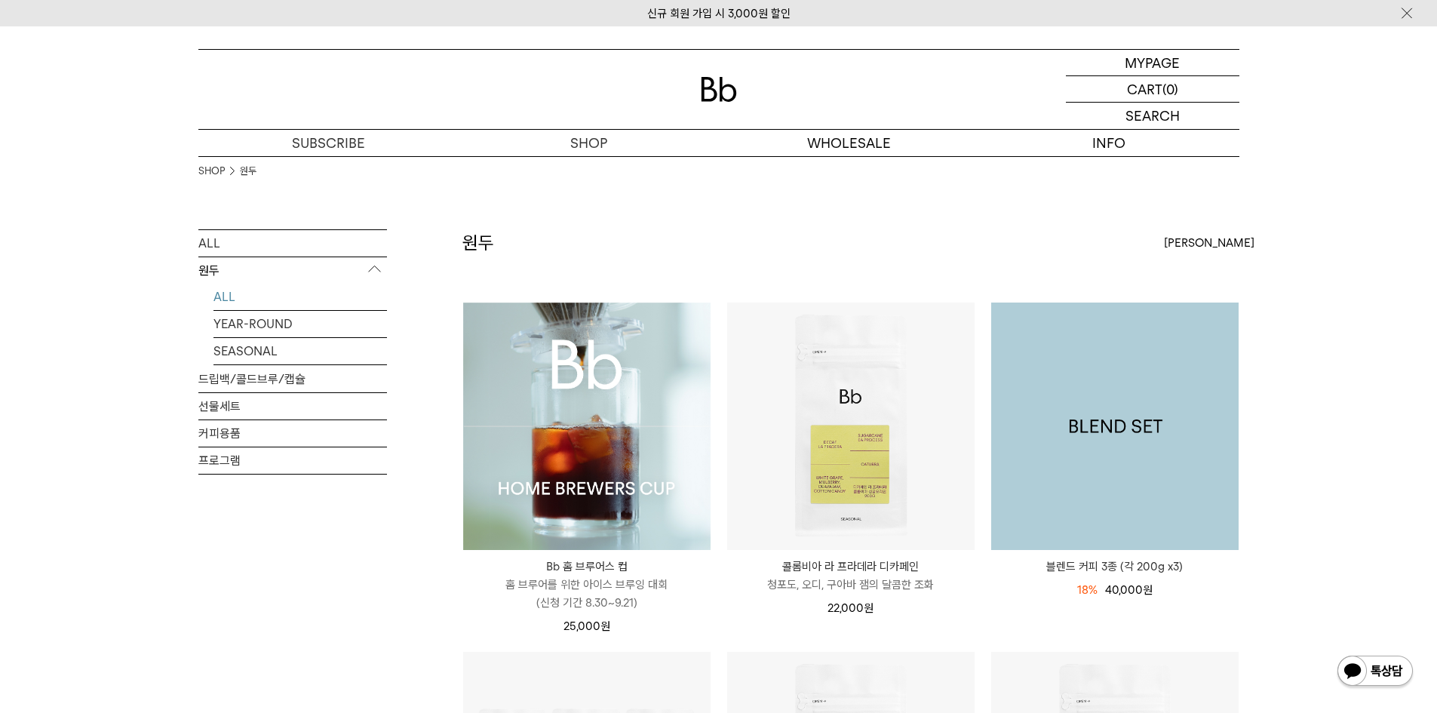
click at [1137, 483] on img at bounding box center [1114, 426] width 247 height 247
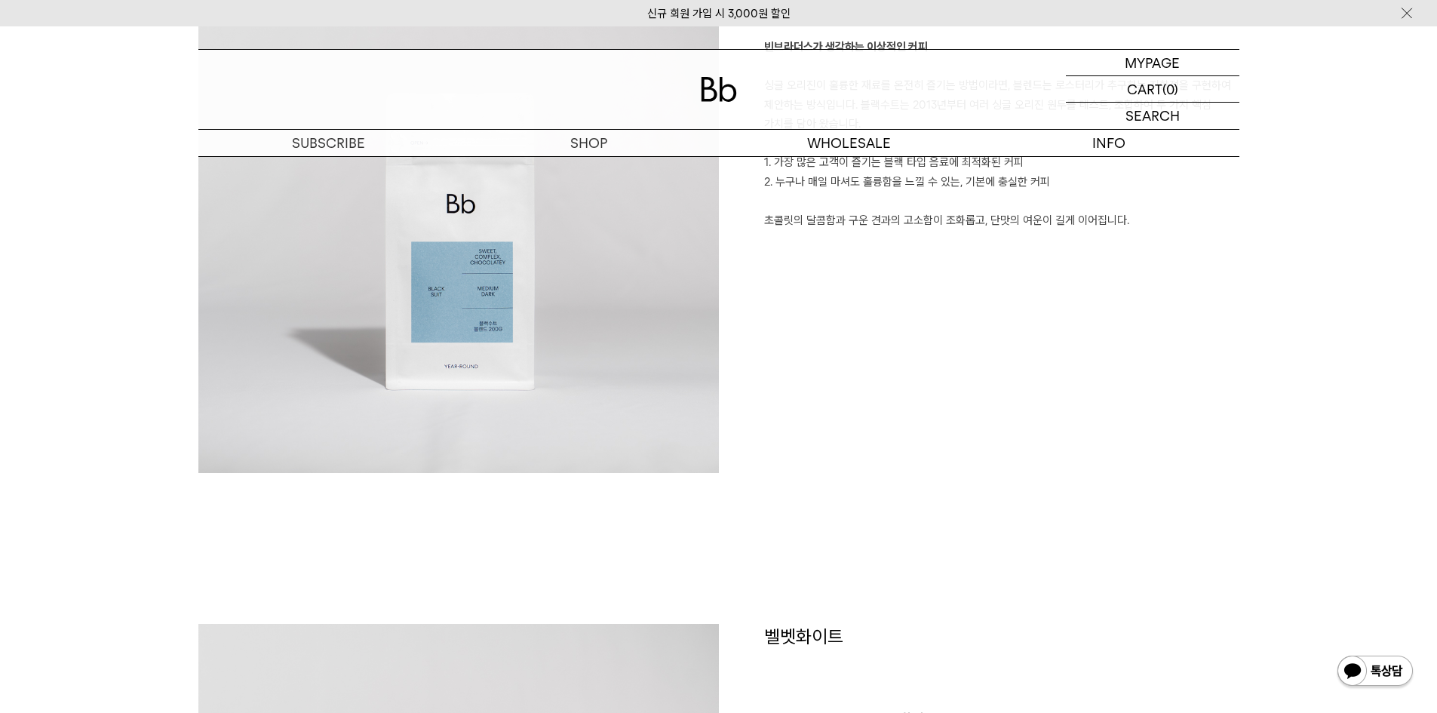
scroll to position [1056, 0]
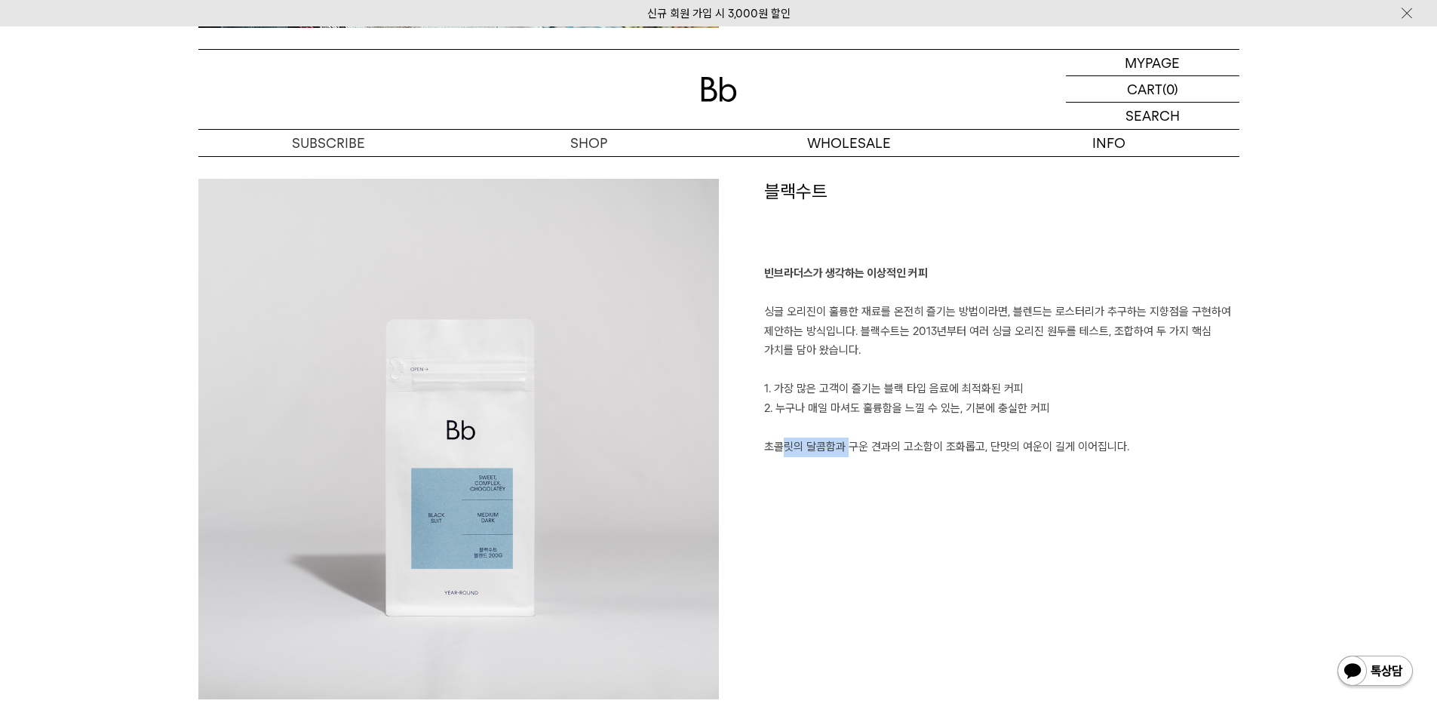
drag, startPoint x: 769, startPoint y: 444, endPoint x: 836, endPoint y: 450, distance: 67.4
click at [836, 450] on p "빈브라더스가 생각하는 이상적인 커피 싱글 오리진이 훌륭한 재료를 온전히 즐기는 방법이라면, 블렌드는 로스터리가 추구하는 지향점을 구현하여 제안…" at bounding box center [1001, 360] width 475 height 192
drag, startPoint x: 858, startPoint y: 451, endPoint x: 902, endPoint y: 451, distance: 44.5
click at [902, 451] on p "빈브라더스가 생각하는 이상적인 커피 싱글 오리진이 훌륭한 재료를 온전히 즐기는 방법이라면, 블렌드는 로스터리가 추구하는 지향점을 구현하여 제안…" at bounding box center [1001, 360] width 475 height 192
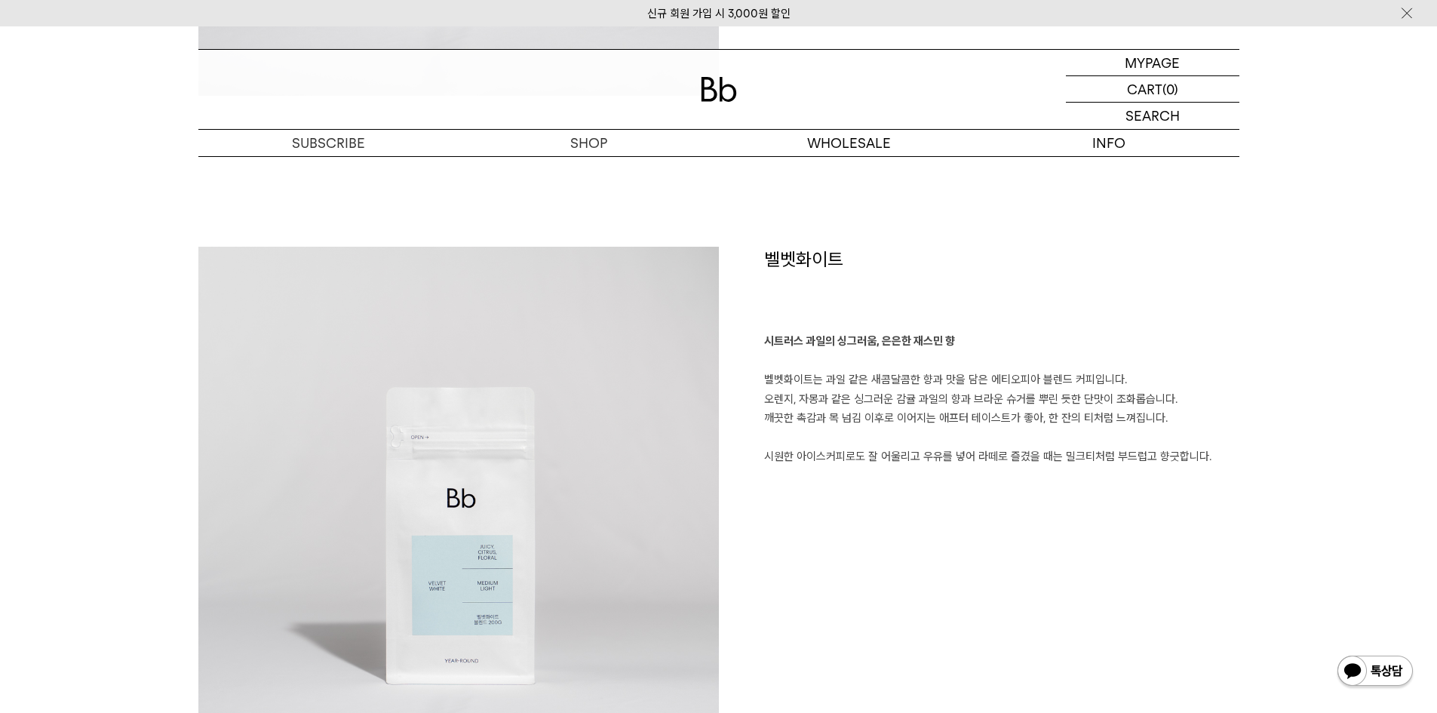
scroll to position [1735, 0]
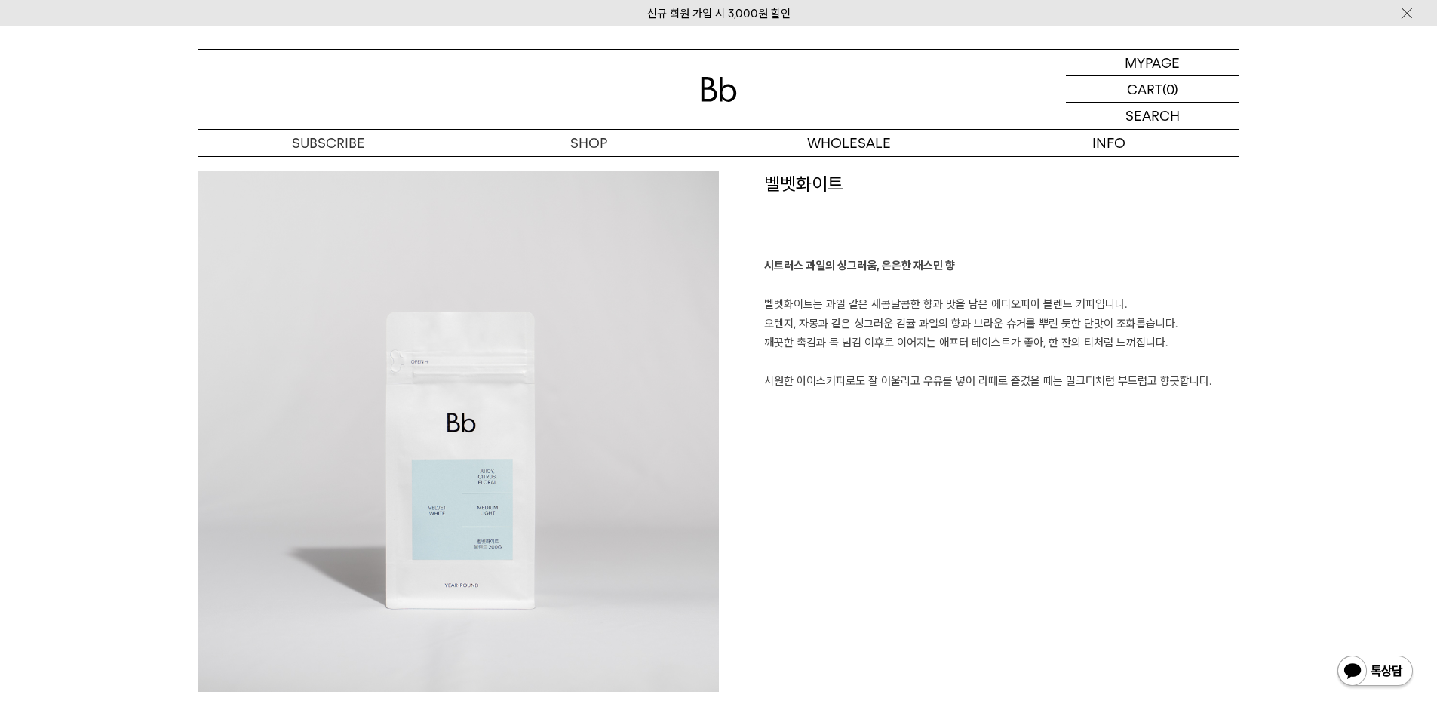
drag, startPoint x: 767, startPoint y: 307, endPoint x: 1129, endPoint y: 305, distance: 362.1
click at [1129, 305] on p "시트러스 과일의 싱그러움, 은은한 재스민 향 벨벳화이트는 과일 같은 새콤달콤한 향과 맛을 담은 에티오피아 블렌드 커피입니다. 오렌지, 자몽과 …" at bounding box center [1001, 324] width 475 height 135
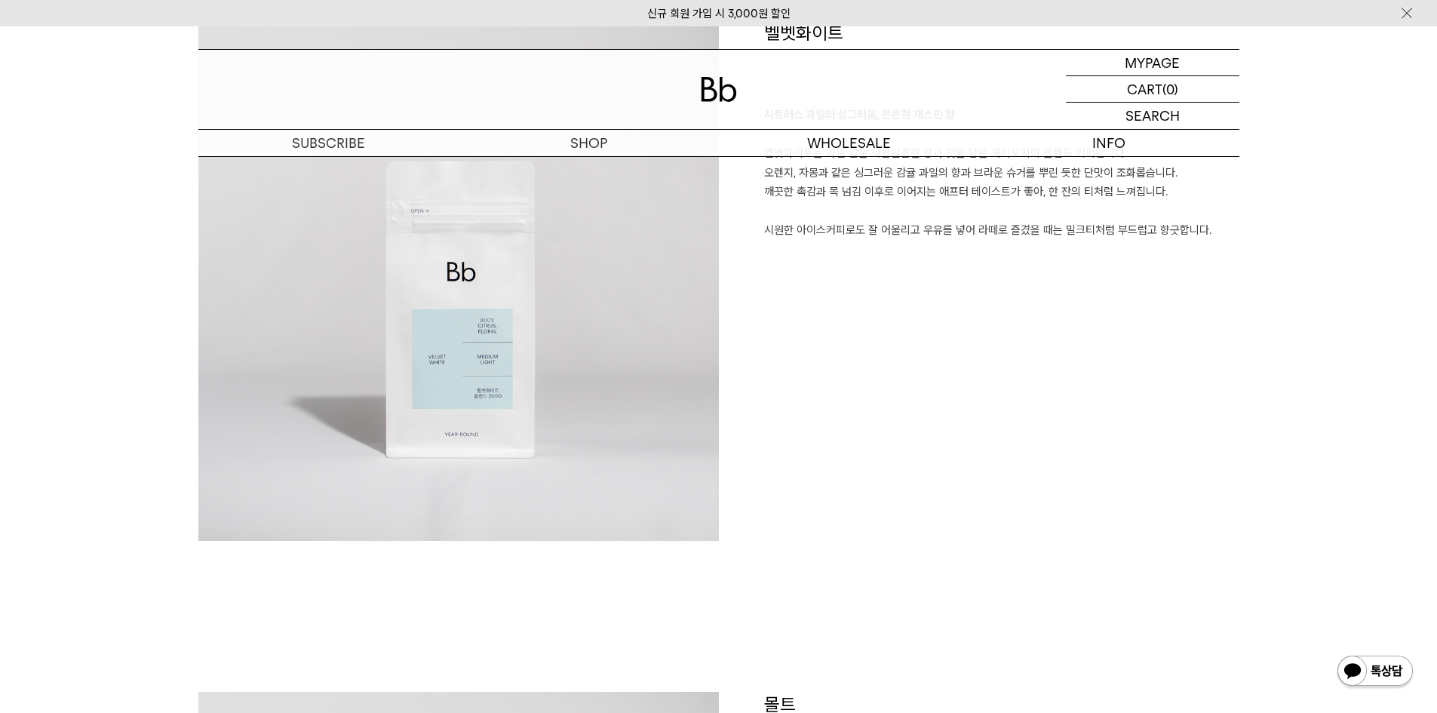
scroll to position [1584, 0]
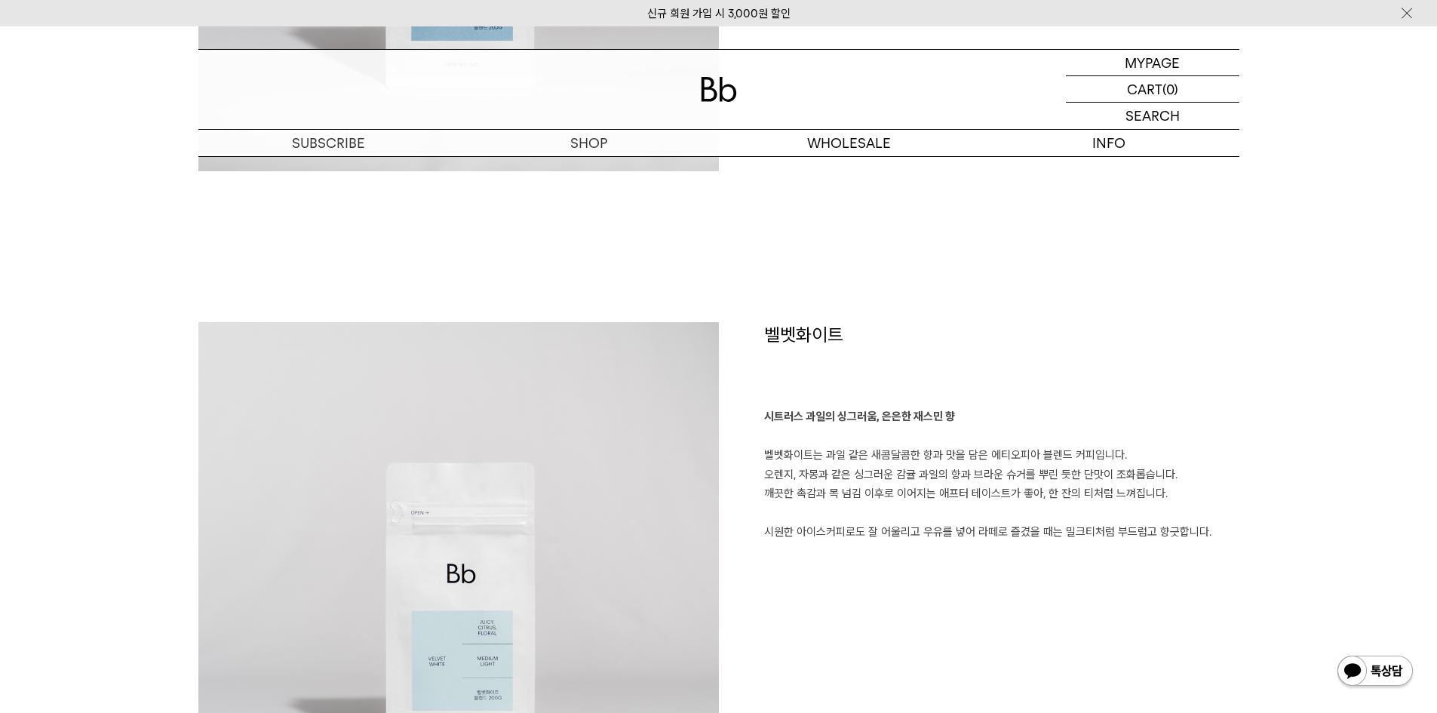
click at [671, 7] on link "신규 회원 가입 시 3,000원 할인" at bounding box center [718, 14] width 143 height 14
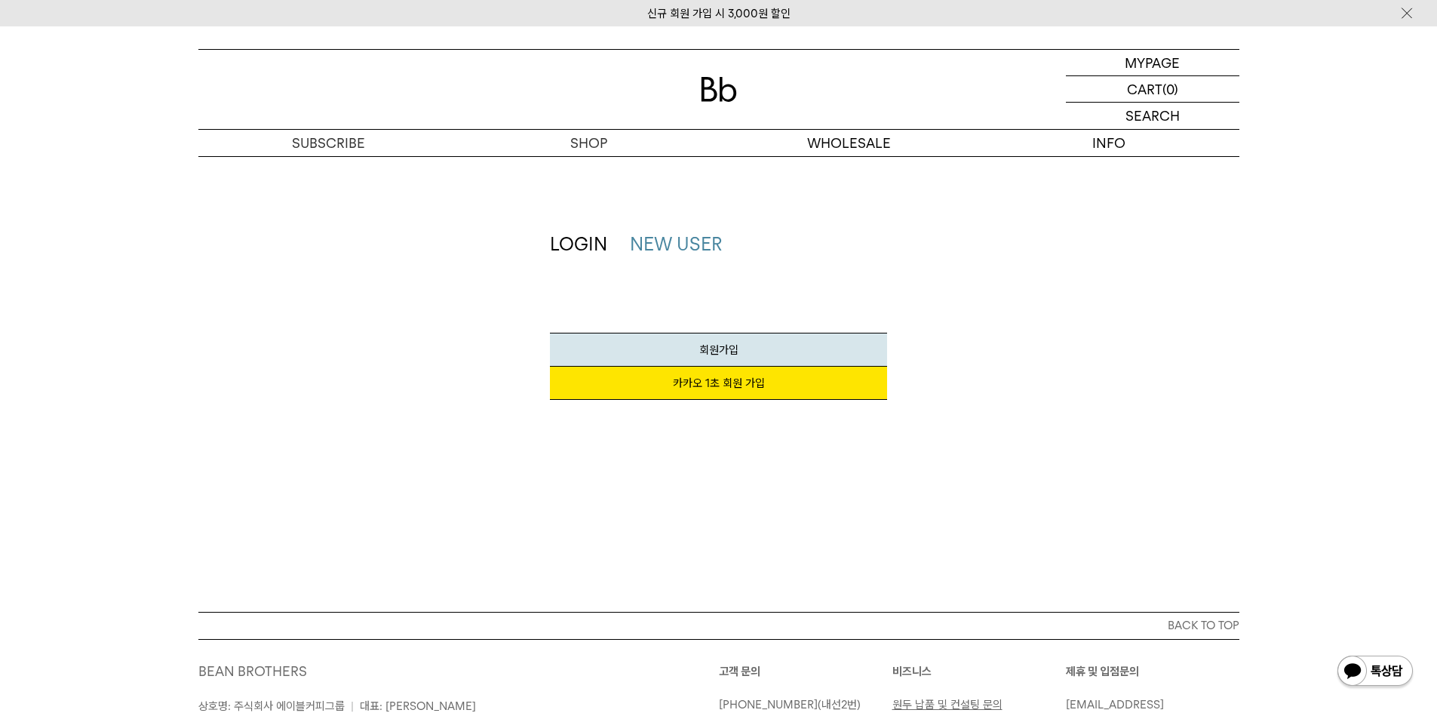
click at [1406, 12] on img at bounding box center [1406, 13] width 15 height 16
